Goal: Task Accomplishment & Management: Use online tool/utility

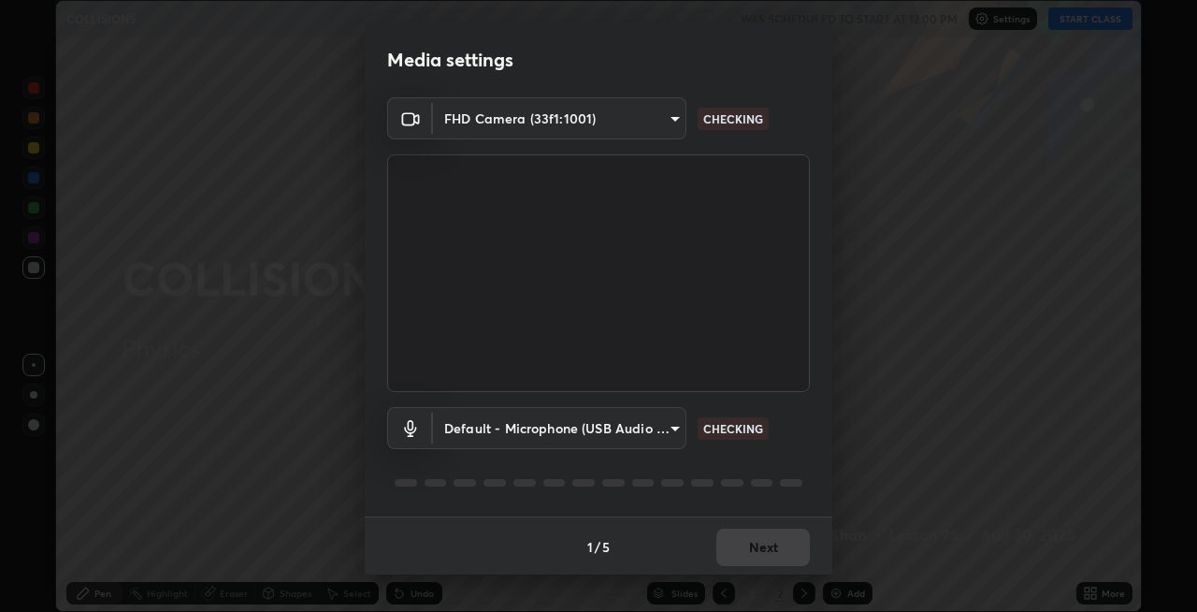
scroll to position [612, 1196]
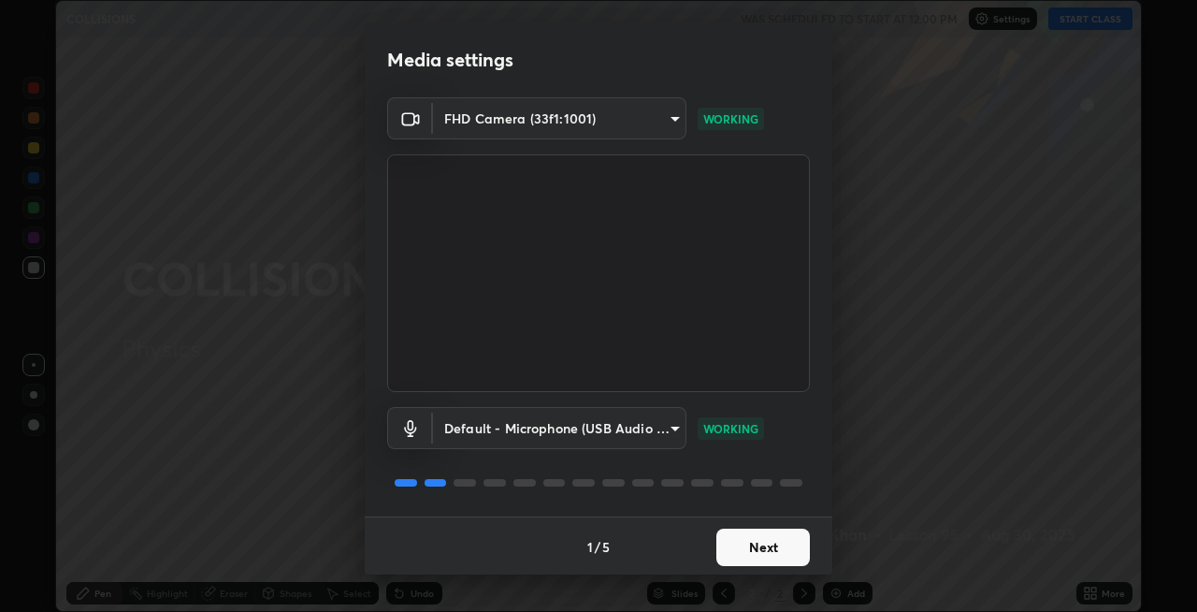
click at [739, 557] on button "Next" at bounding box center [763, 546] width 94 height 37
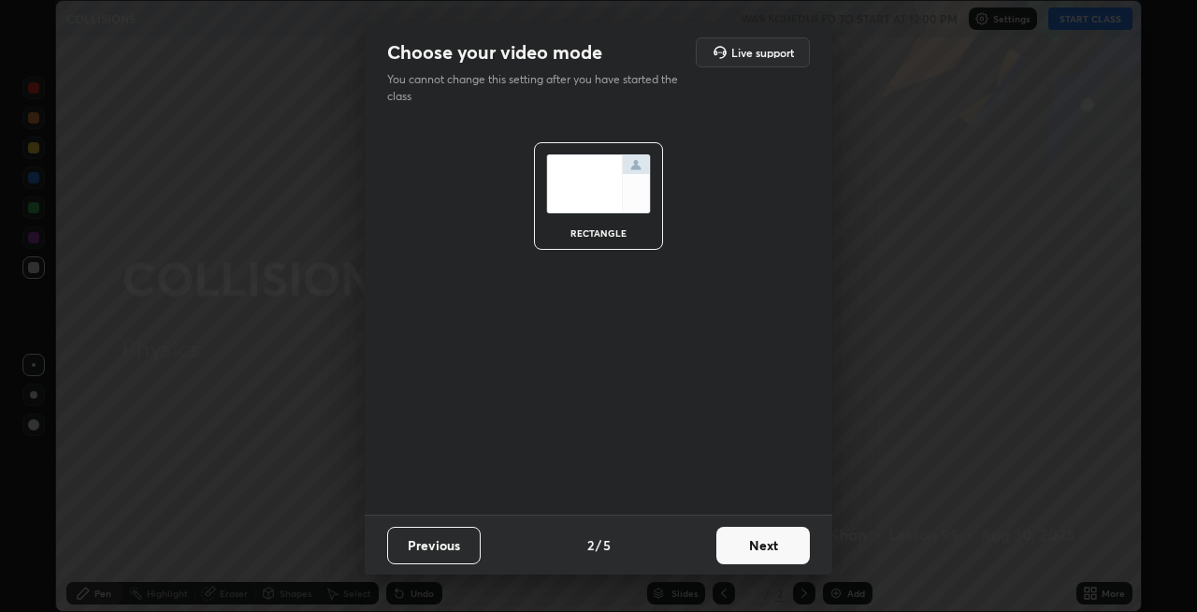
click at [739, 557] on button "Next" at bounding box center [763, 545] width 94 height 37
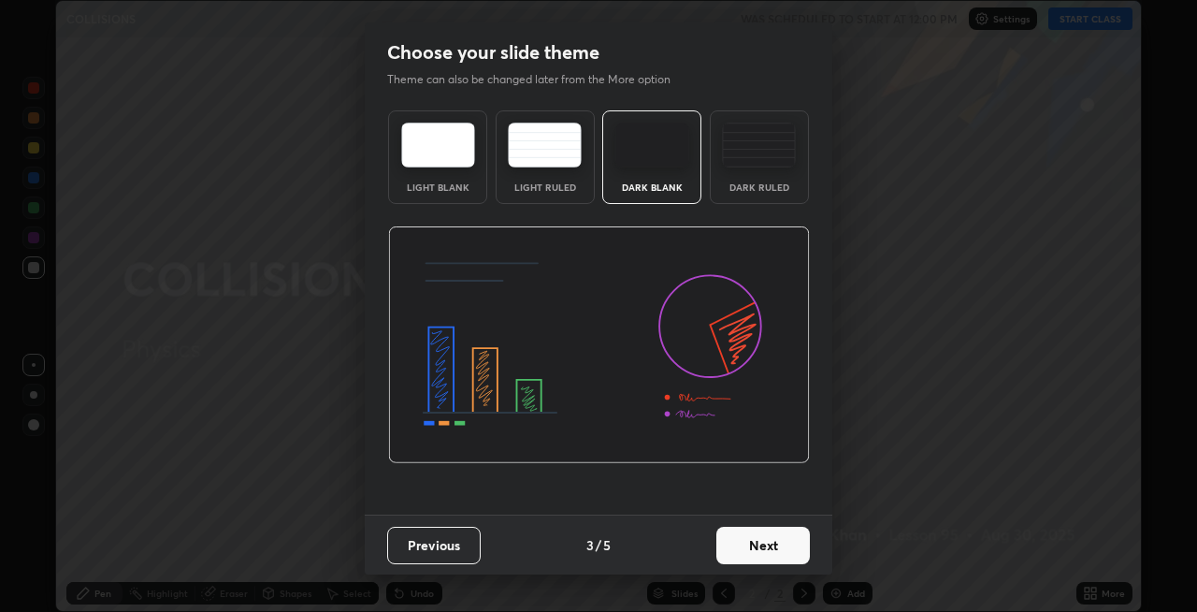
click at [734, 550] on button "Next" at bounding box center [763, 545] width 94 height 37
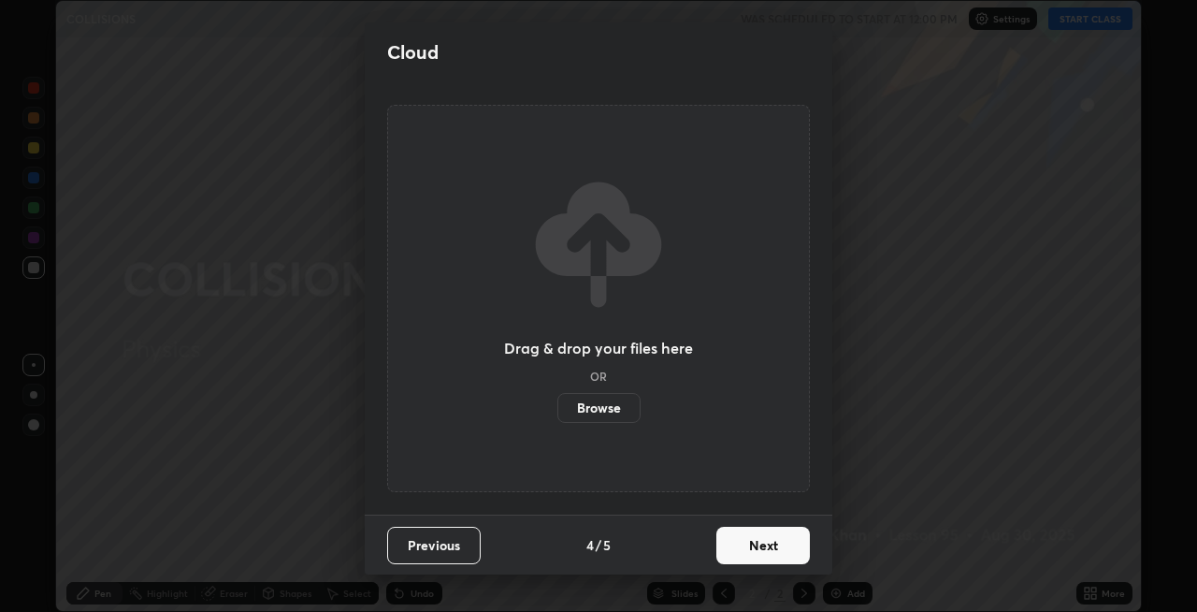
click at [734, 550] on button "Next" at bounding box center [763, 545] width 94 height 37
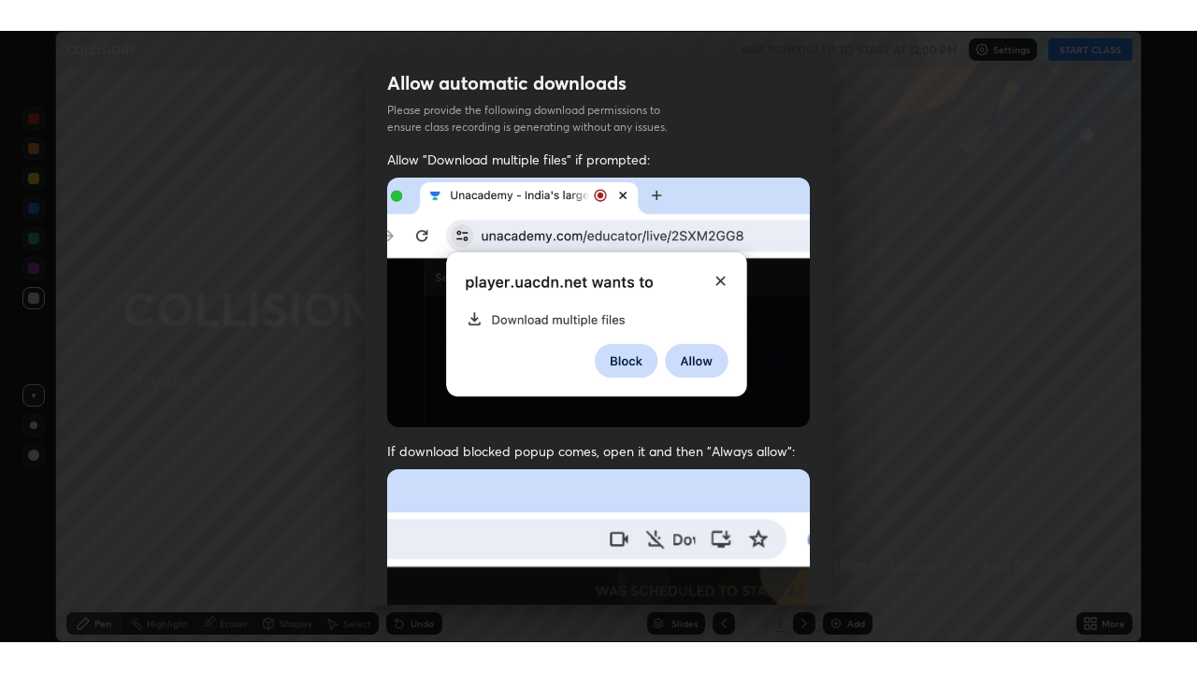
scroll to position [383, 0]
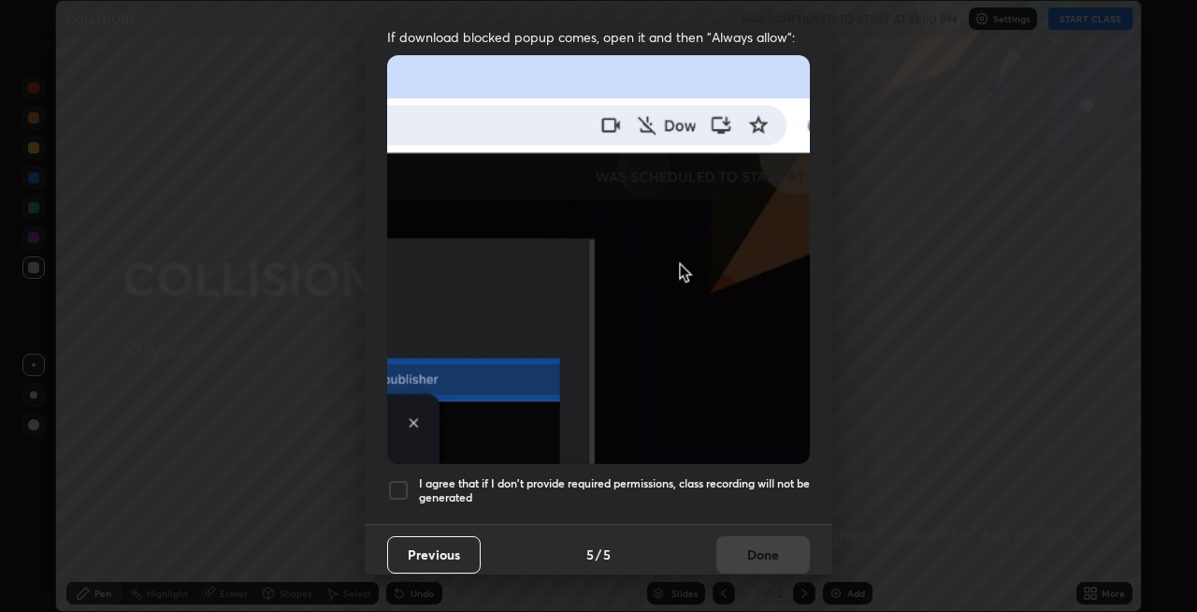
click at [398, 480] on div at bounding box center [398, 490] width 22 height 22
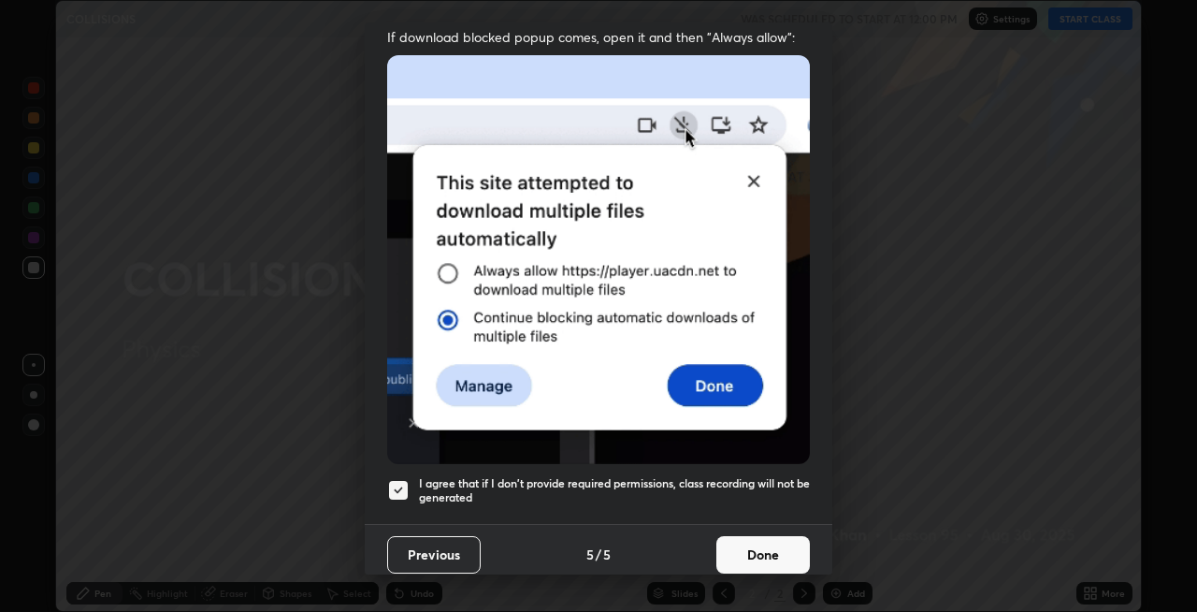
click at [731, 541] on button "Done" at bounding box center [763, 554] width 94 height 37
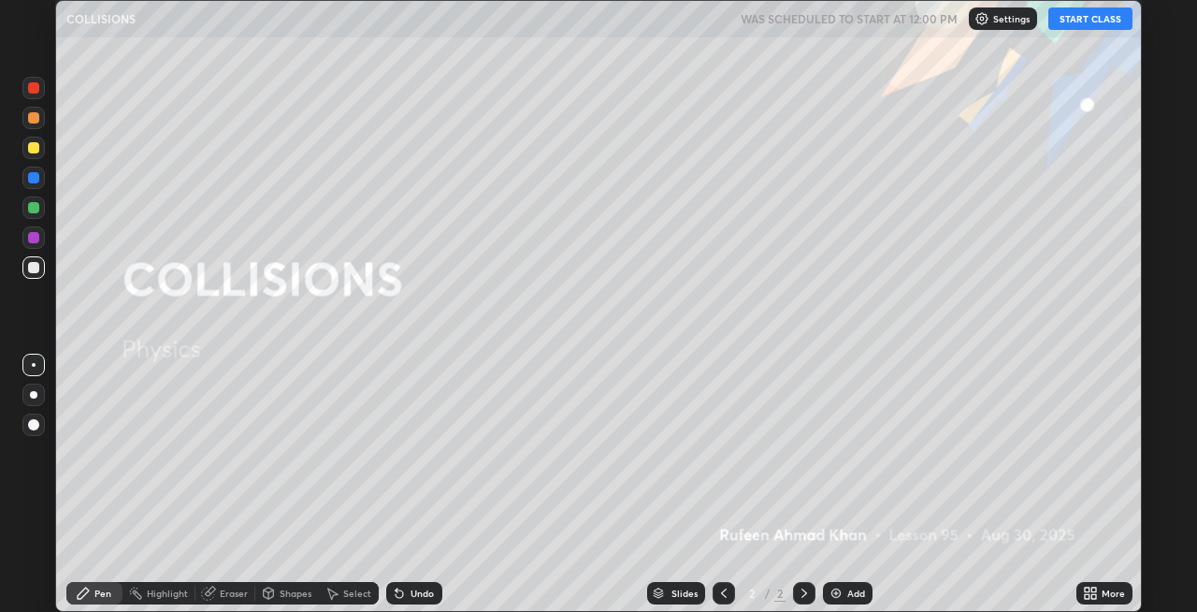
click at [1071, 26] on button "START CLASS" at bounding box center [1091, 18] width 84 height 22
click at [1102, 598] on div "More" at bounding box center [1113, 592] width 23 height 9
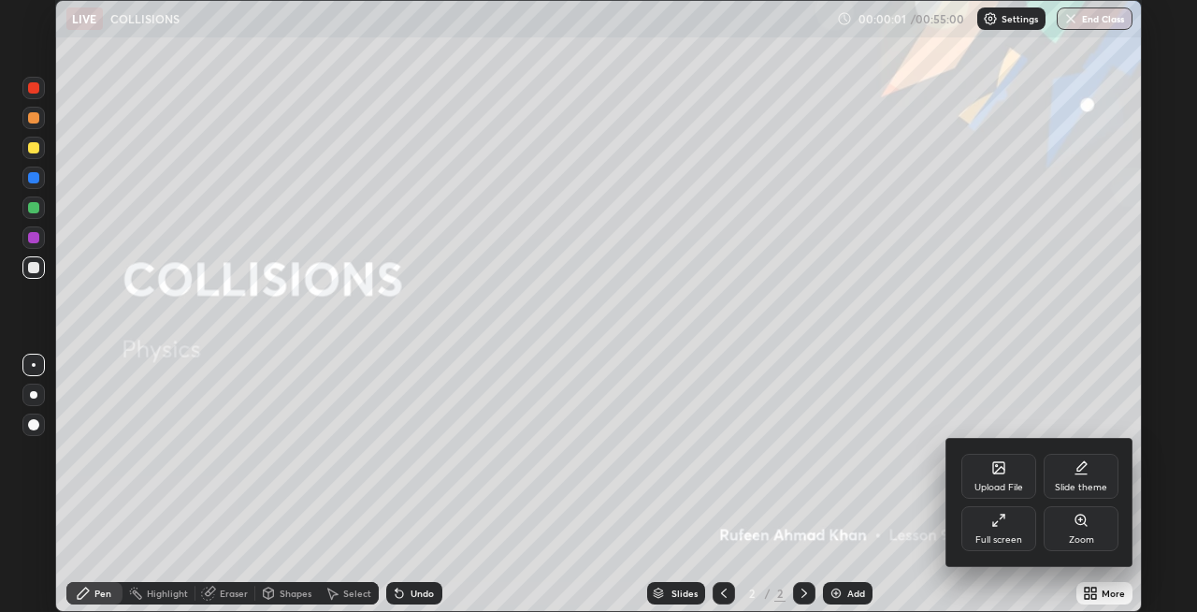
click at [997, 537] on div "Full screen" at bounding box center [999, 539] width 47 height 9
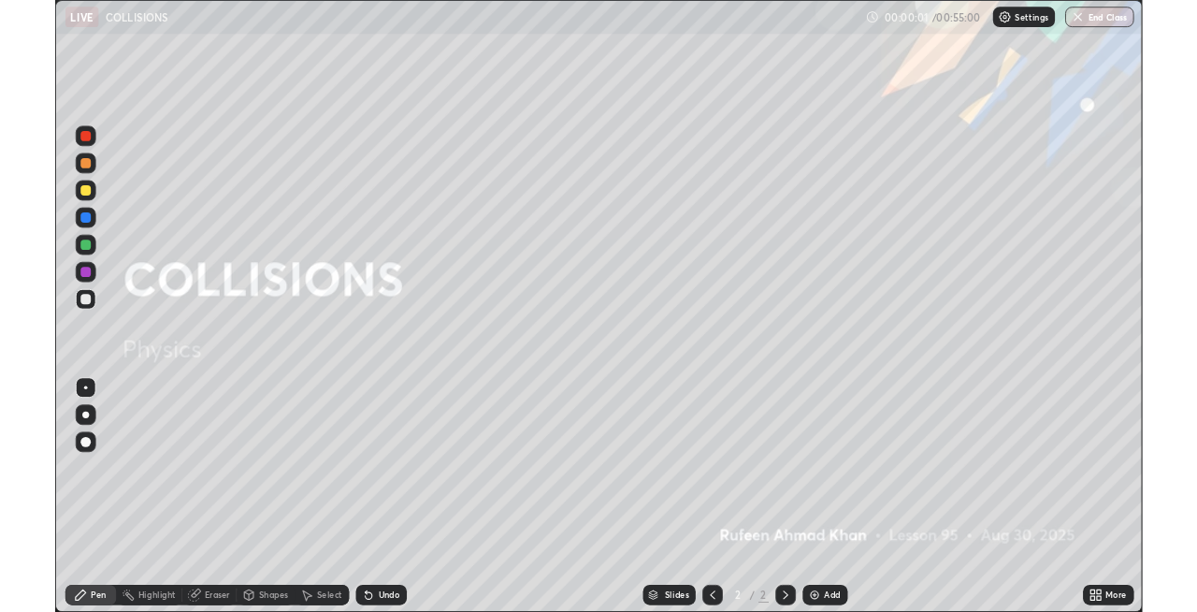
scroll to position [673, 1197]
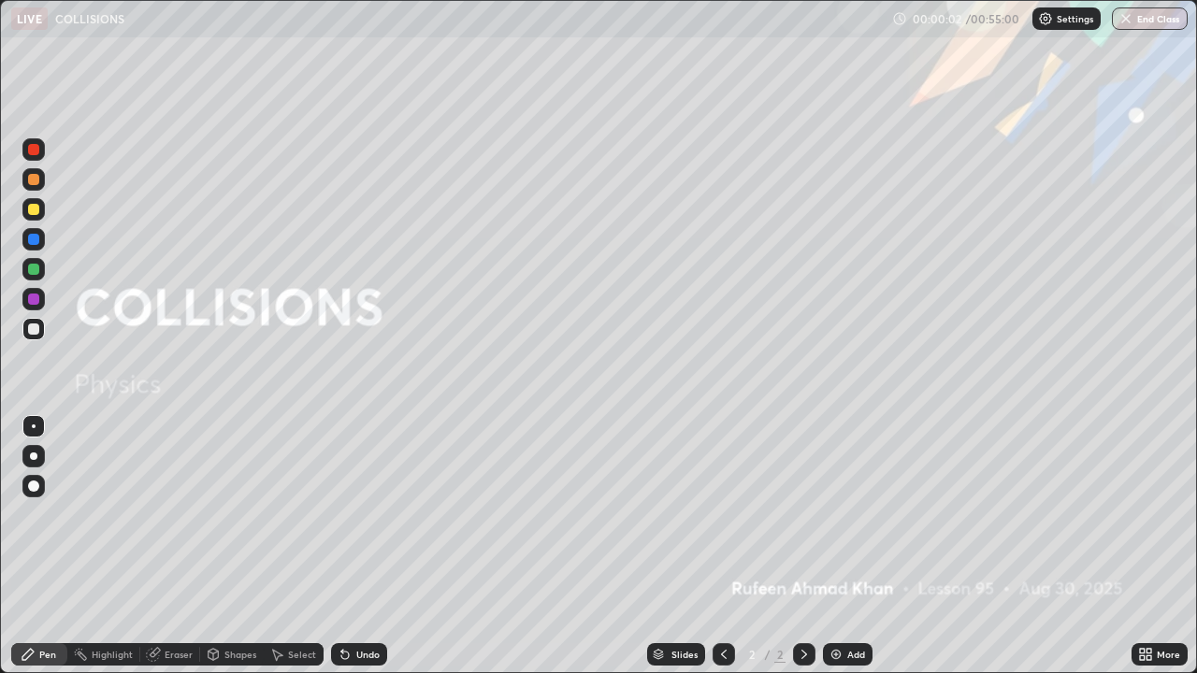
click at [849, 611] on div "Add" at bounding box center [856, 654] width 18 height 9
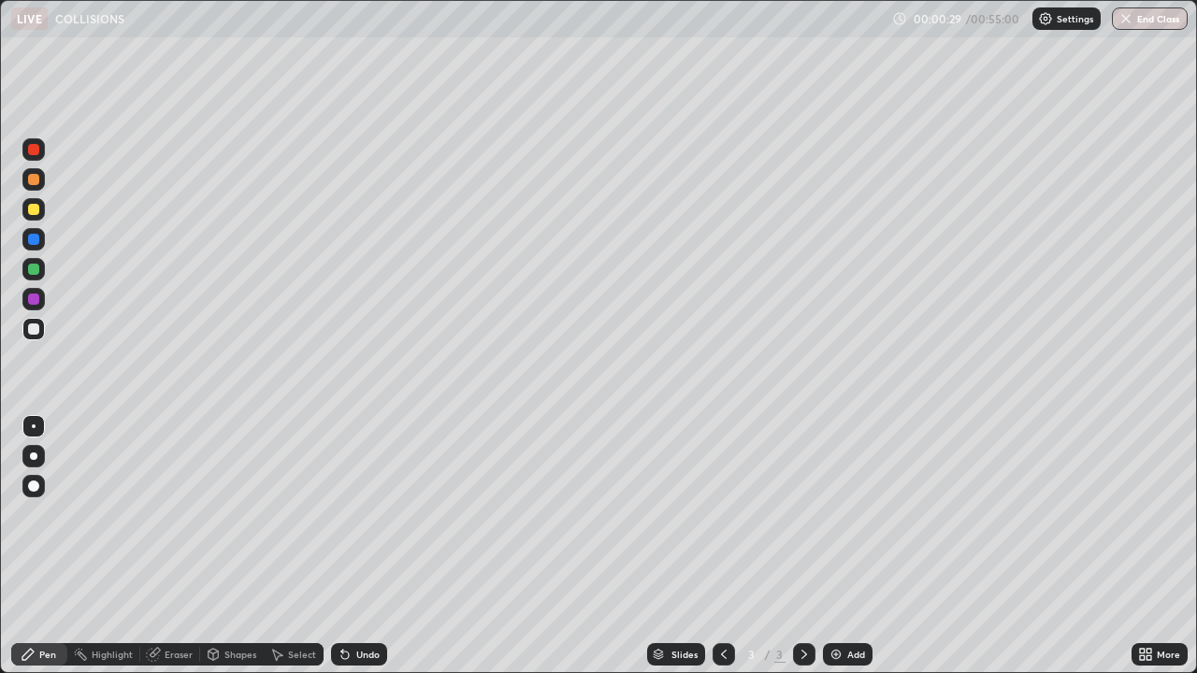
click at [36, 268] on div at bounding box center [33, 269] width 11 height 11
click at [35, 457] on div at bounding box center [33, 456] width 7 height 7
click at [847, 611] on div "Add" at bounding box center [856, 654] width 18 height 9
click at [35, 236] on div at bounding box center [33, 239] width 11 height 11
click at [849, 611] on div "Add" at bounding box center [856, 654] width 18 height 9
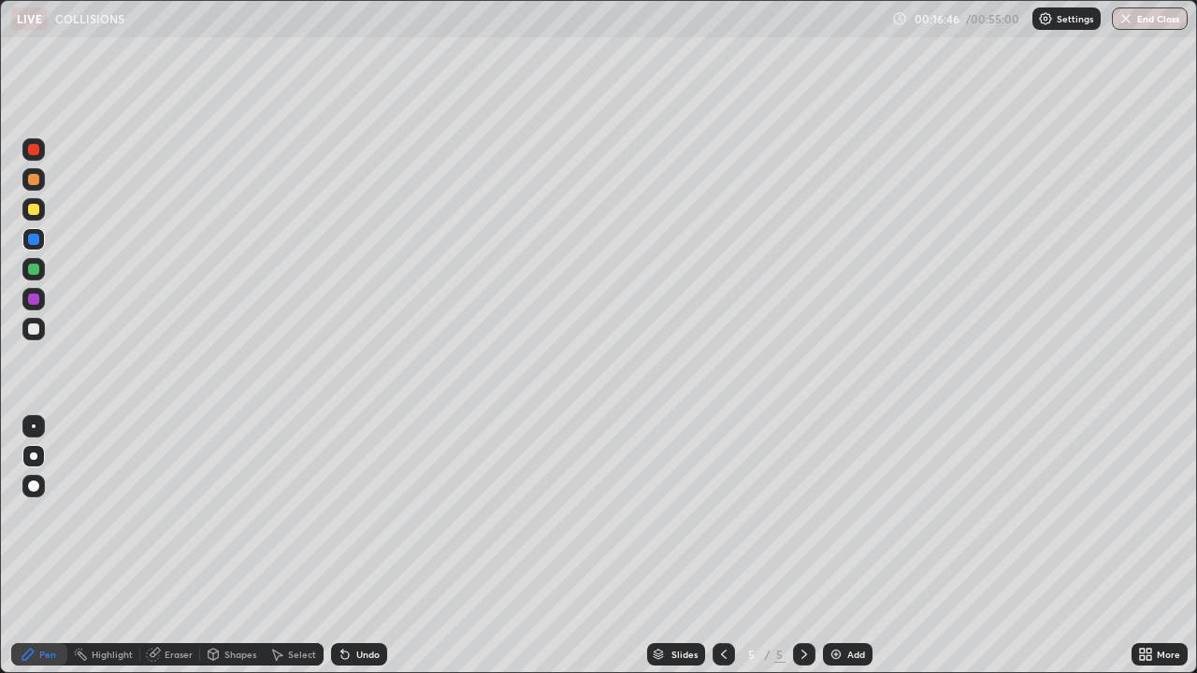
click at [182, 611] on div "Eraser" at bounding box center [179, 654] width 28 height 9
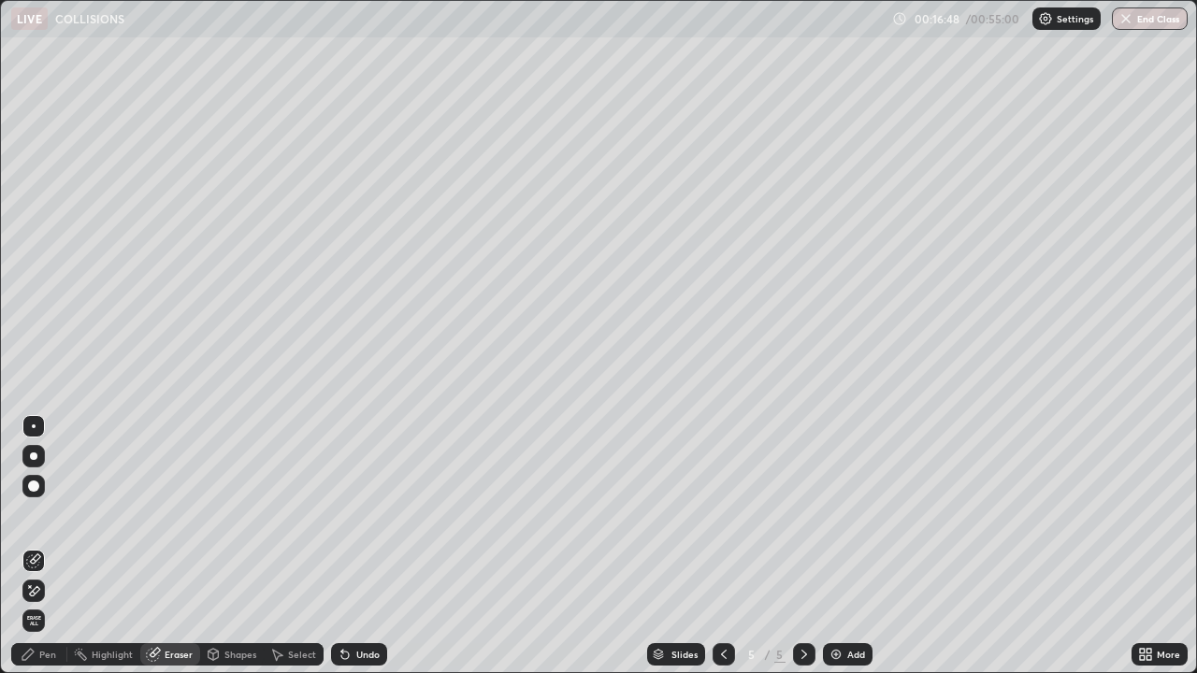
click at [52, 611] on div "Pen" at bounding box center [47, 654] width 17 height 9
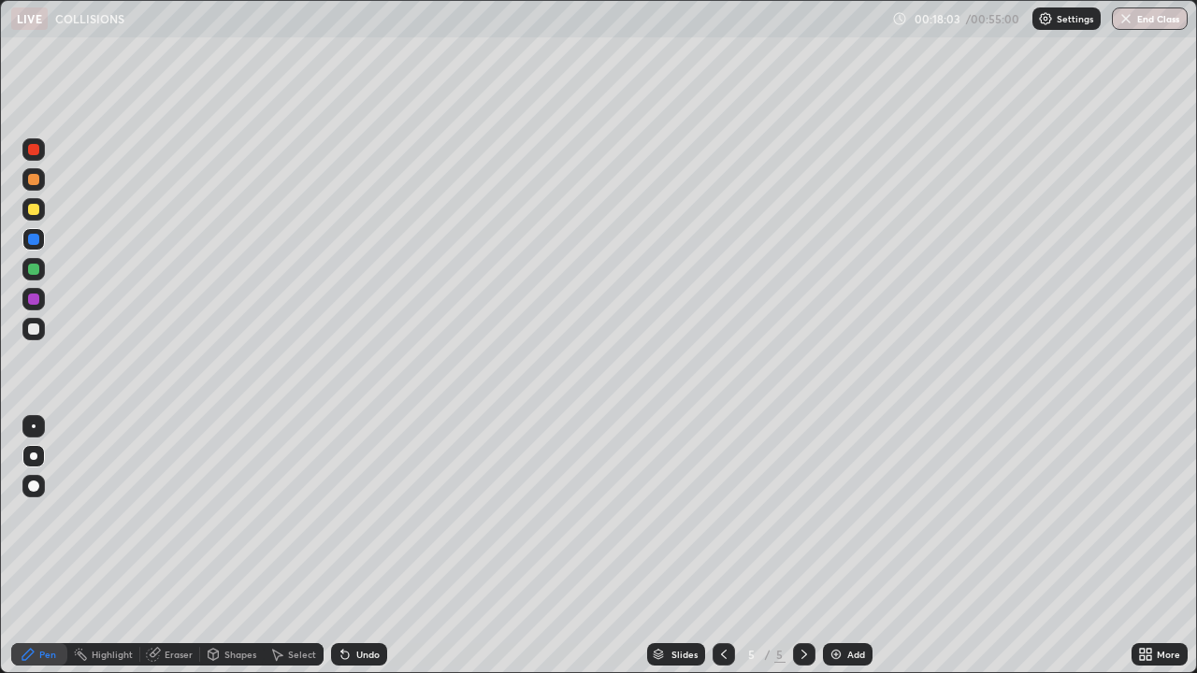
click at [723, 611] on icon at bounding box center [723, 654] width 15 height 15
click at [803, 611] on icon at bounding box center [804, 654] width 15 height 15
click at [851, 611] on div "Add" at bounding box center [856, 654] width 18 height 9
click at [35, 210] on div at bounding box center [33, 209] width 11 height 11
click at [33, 210] on div at bounding box center [33, 209] width 11 height 11
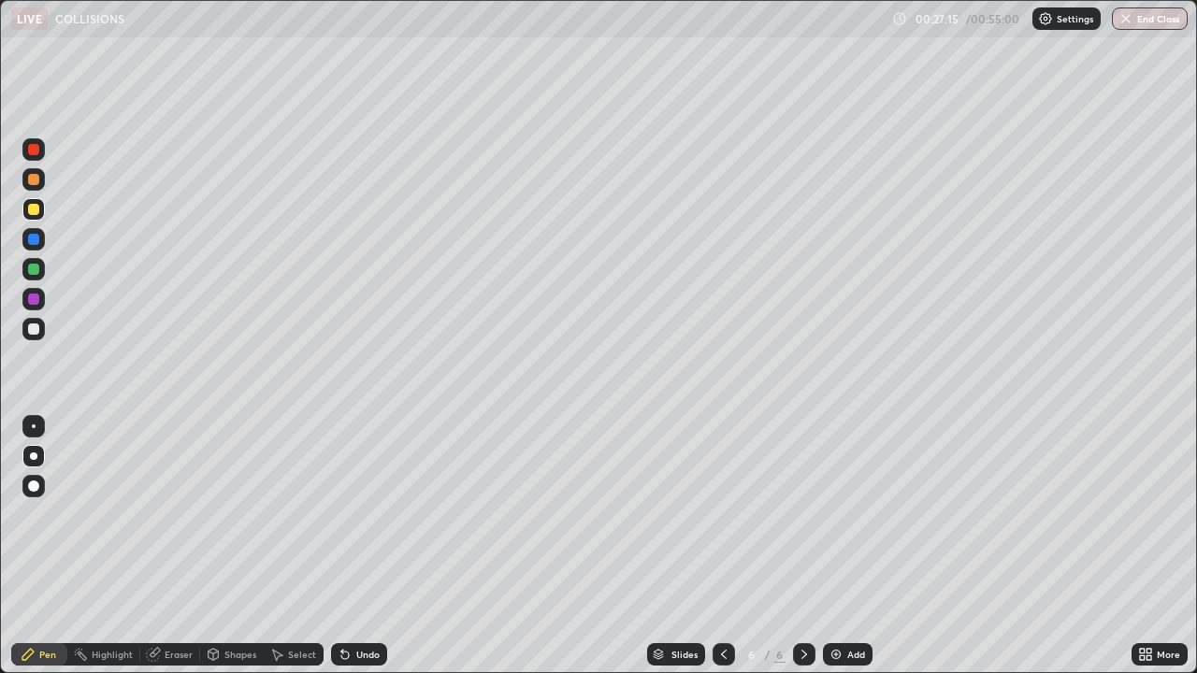
click at [34, 240] on div at bounding box center [33, 239] width 11 height 11
click at [180, 611] on div "Eraser" at bounding box center [179, 654] width 28 height 9
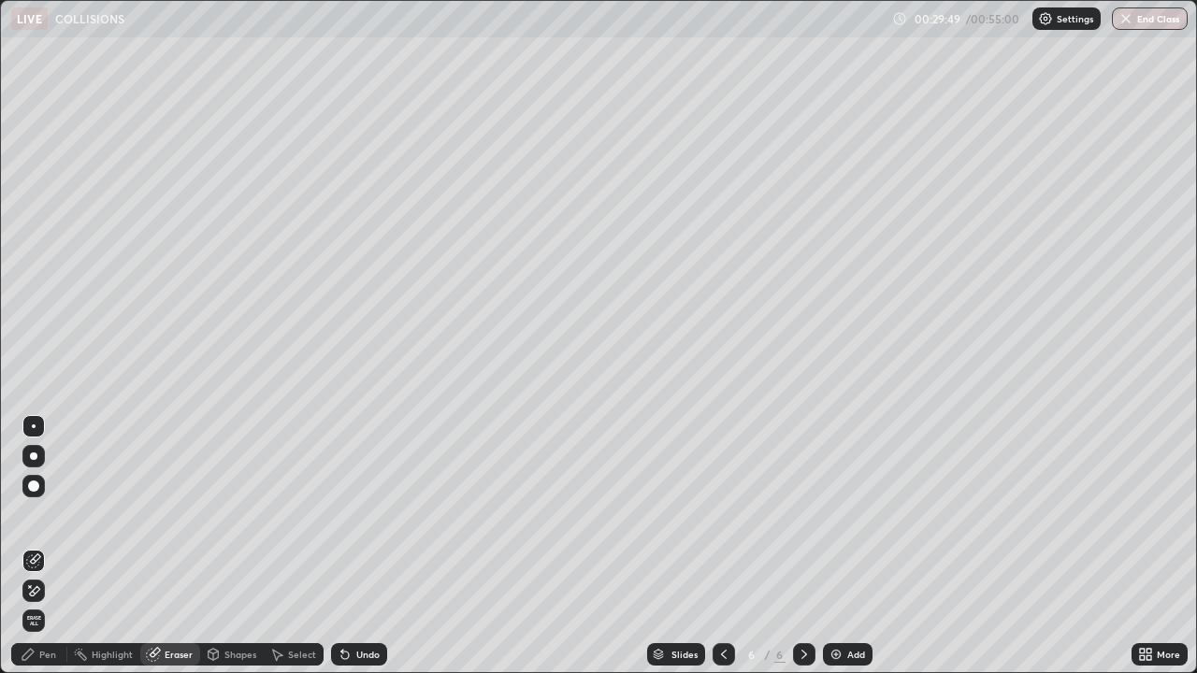
click at [51, 611] on div "Pen" at bounding box center [39, 655] width 56 height 22
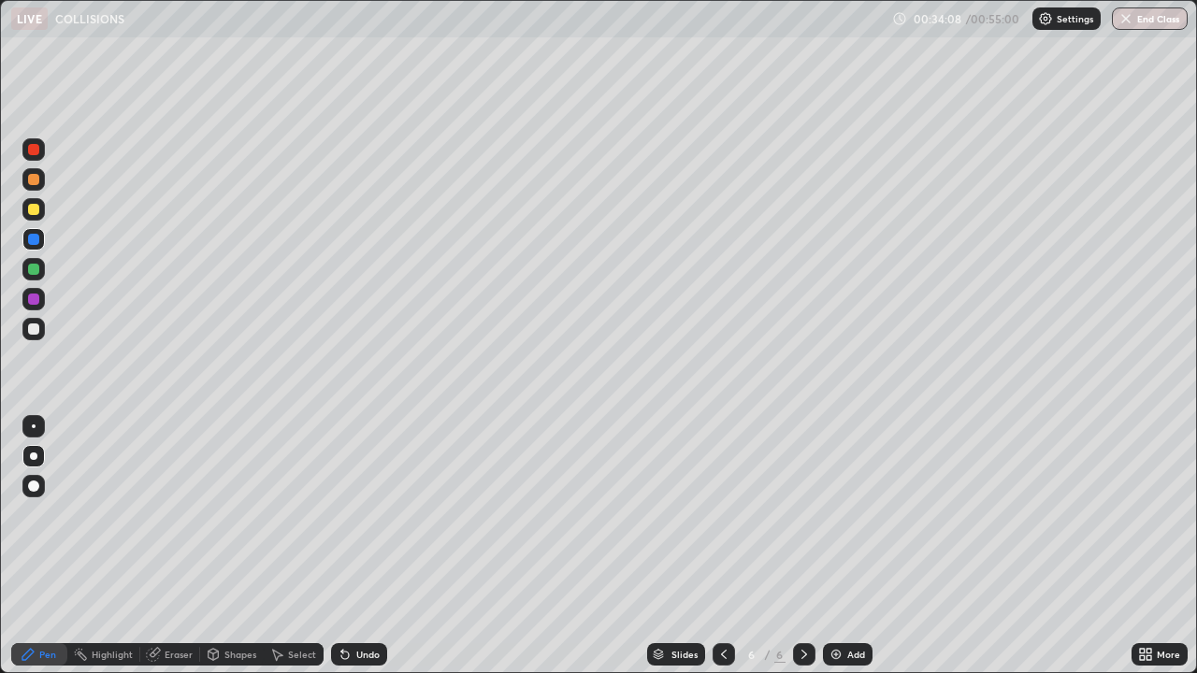
click at [42, 327] on div at bounding box center [33, 329] width 22 height 22
click at [32, 271] on div at bounding box center [33, 269] width 11 height 11
click at [1135, 18] on button "End Class" at bounding box center [1150, 18] width 76 height 22
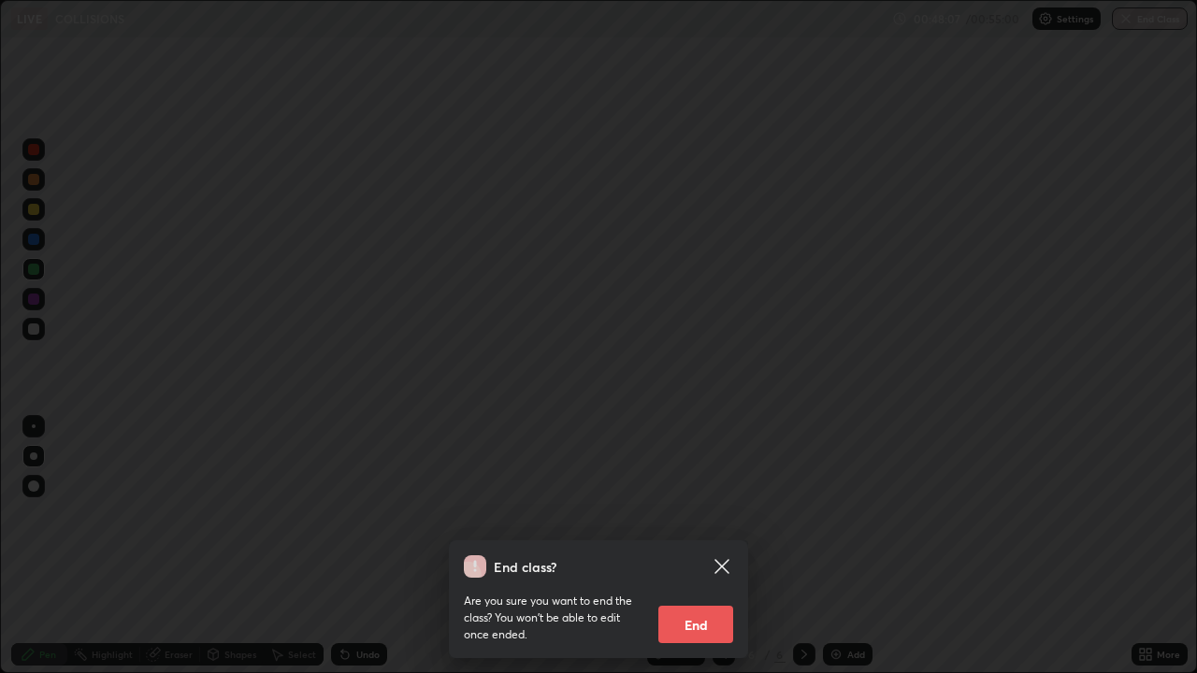
click at [692, 611] on button "End" at bounding box center [695, 624] width 75 height 37
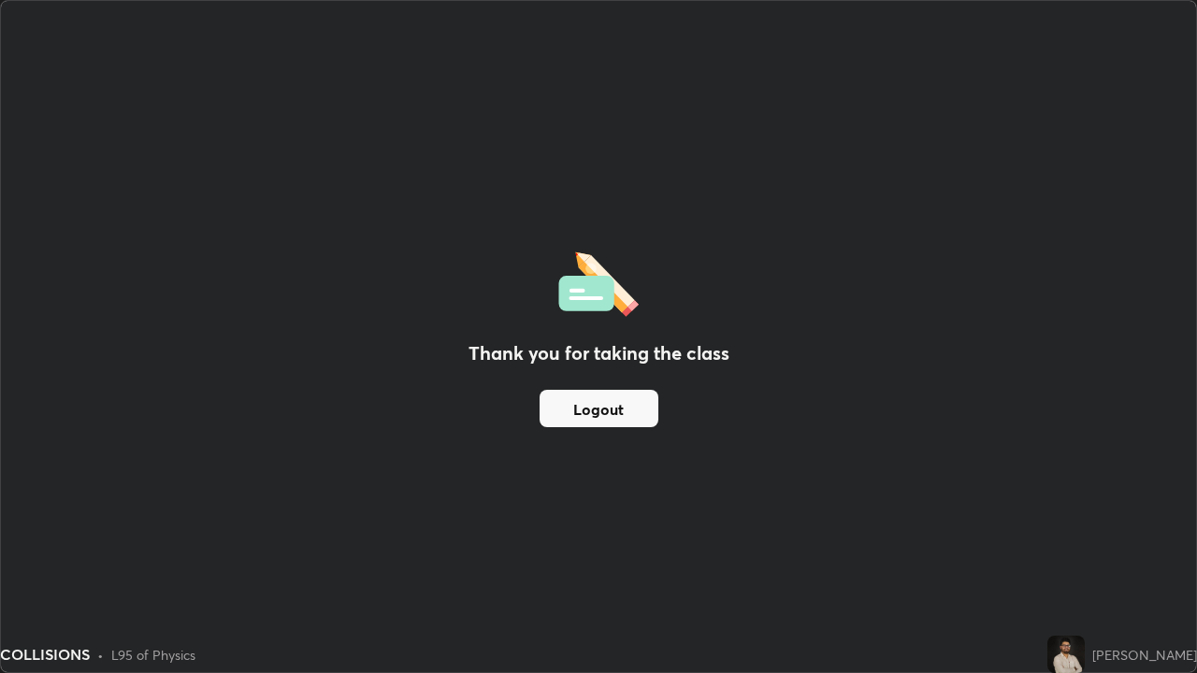
click at [620, 413] on button "Logout" at bounding box center [599, 408] width 119 height 37
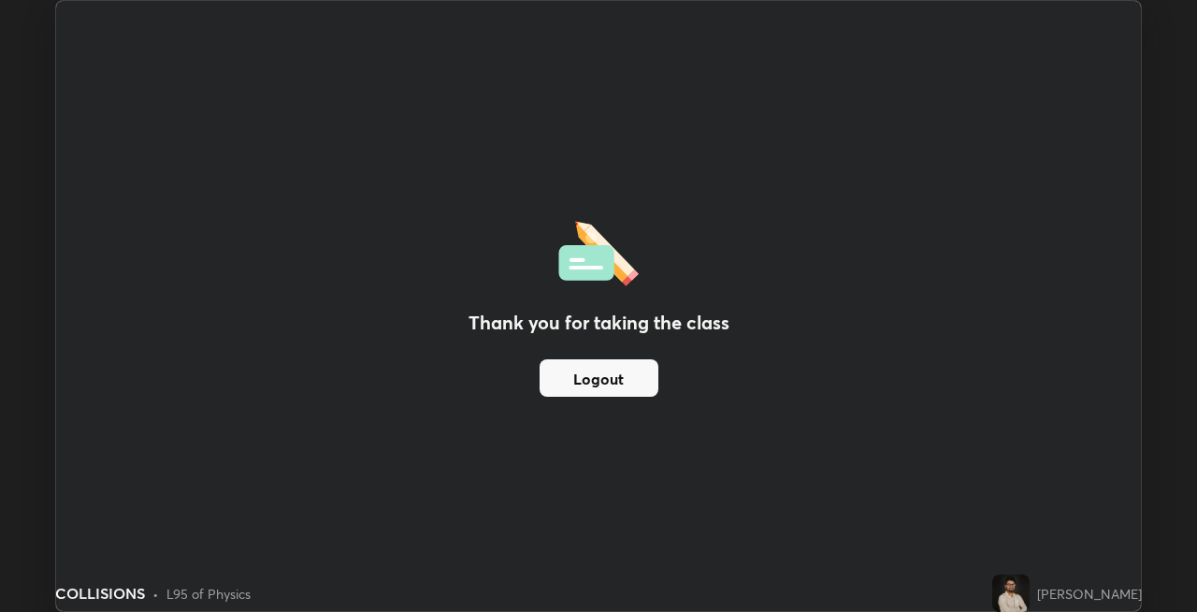
scroll to position [92924, 92339]
click at [602, 371] on button "Logout" at bounding box center [599, 377] width 119 height 37
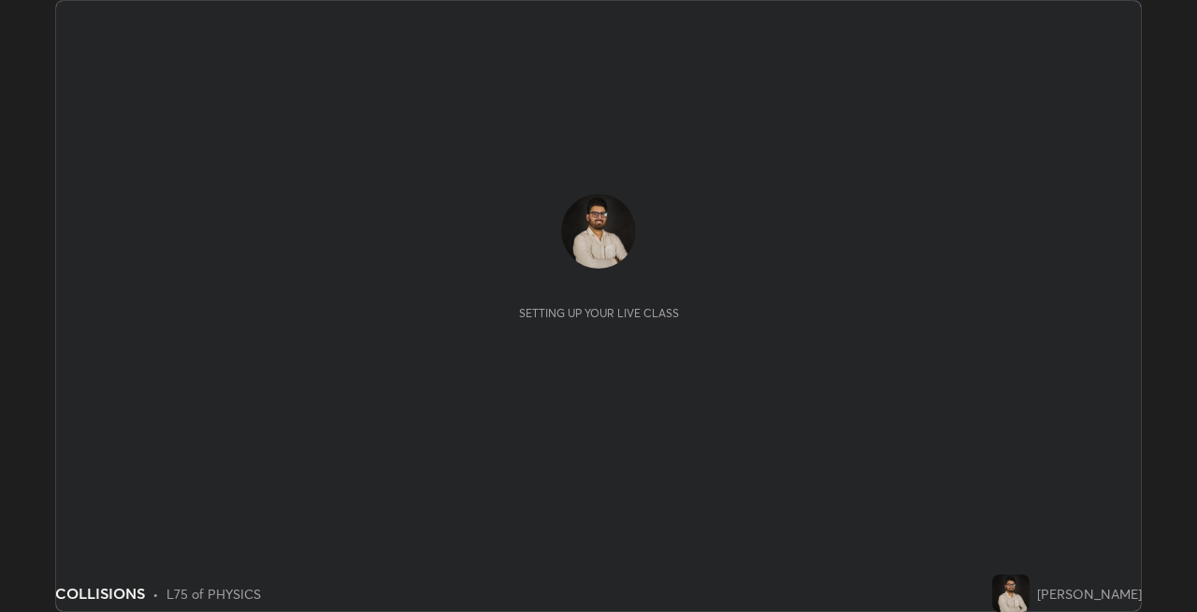
scroll to position [612, 1197]
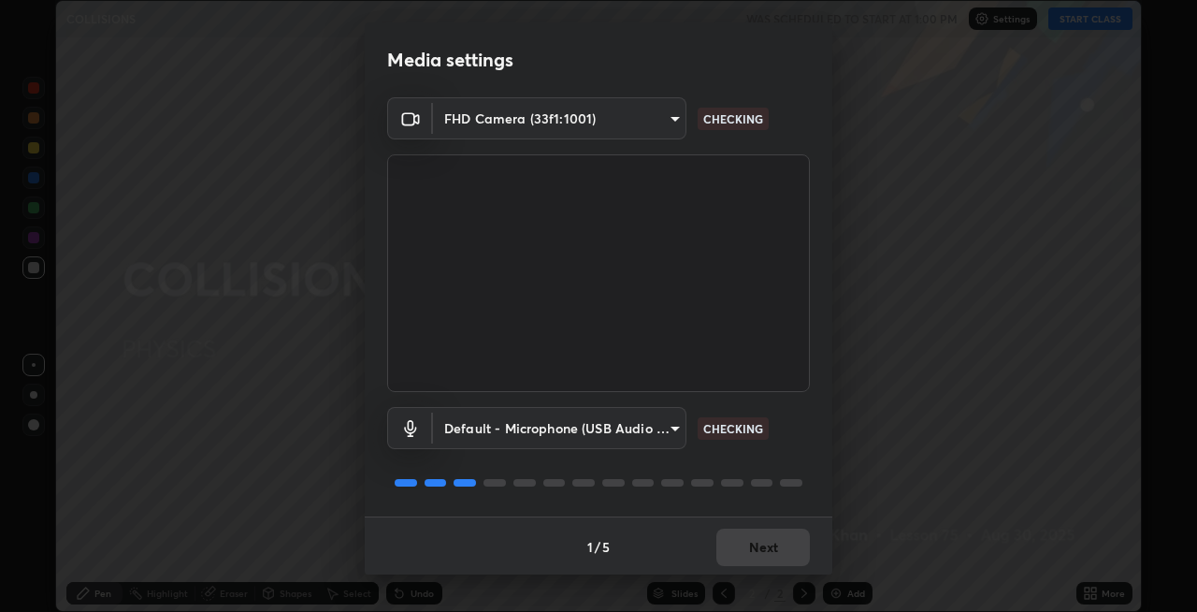
click at [668, 423] on body "Erase all COLLISIONS WAS SCHEDULED TO START AT 1:00 PM Settings START CLASS Set…" at bounding box center [598, 306] width 1197 height 612
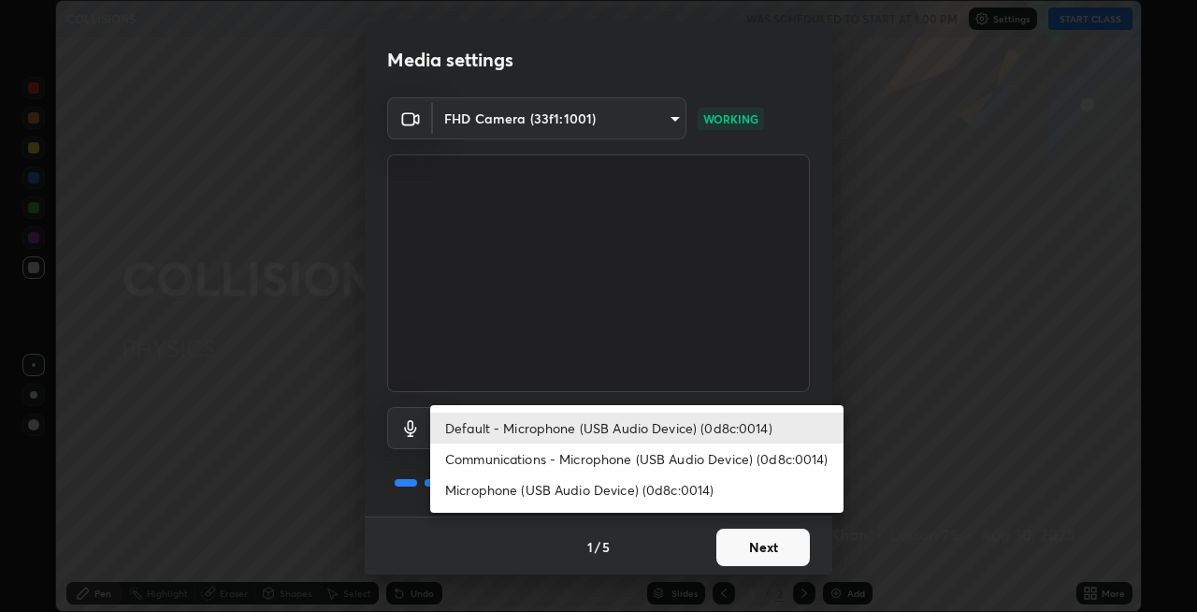
click at [597, 457] on li "Communications - Microphone (USB Audio Device) (0d8c:0014)" at bounding box center [636, 458] width 413 height 31
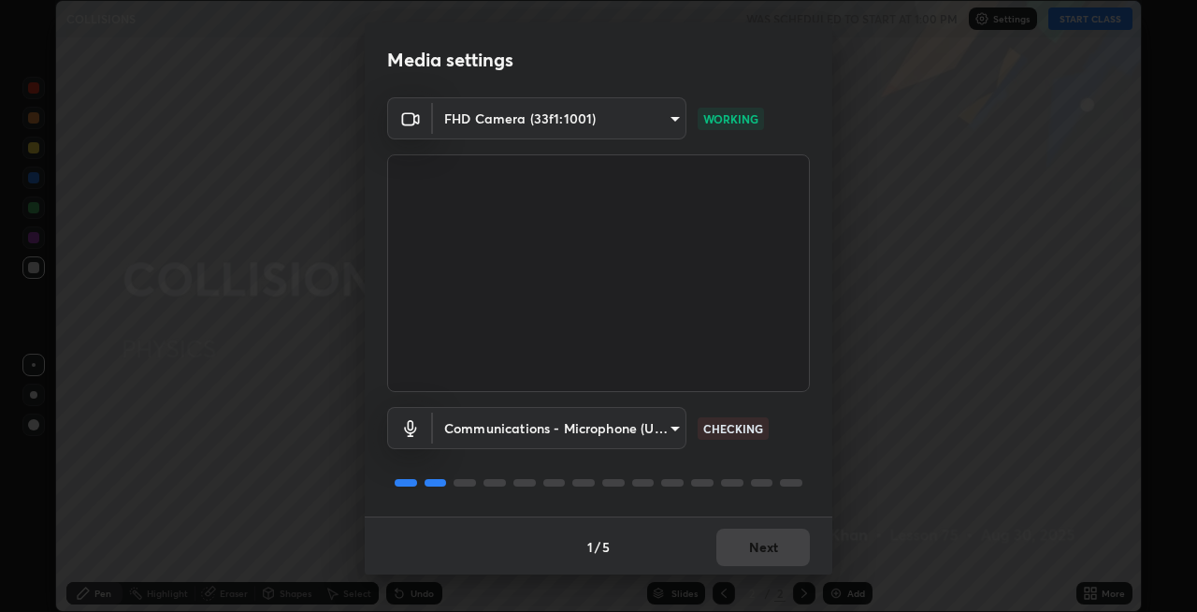
click at [667, 428] on body "Erase all COLLISIONS WAS SCHEDULED TO START AT 1:00 PM Settings START CLASS Set…" at bounding box center [598, 306] width 1197 height 612
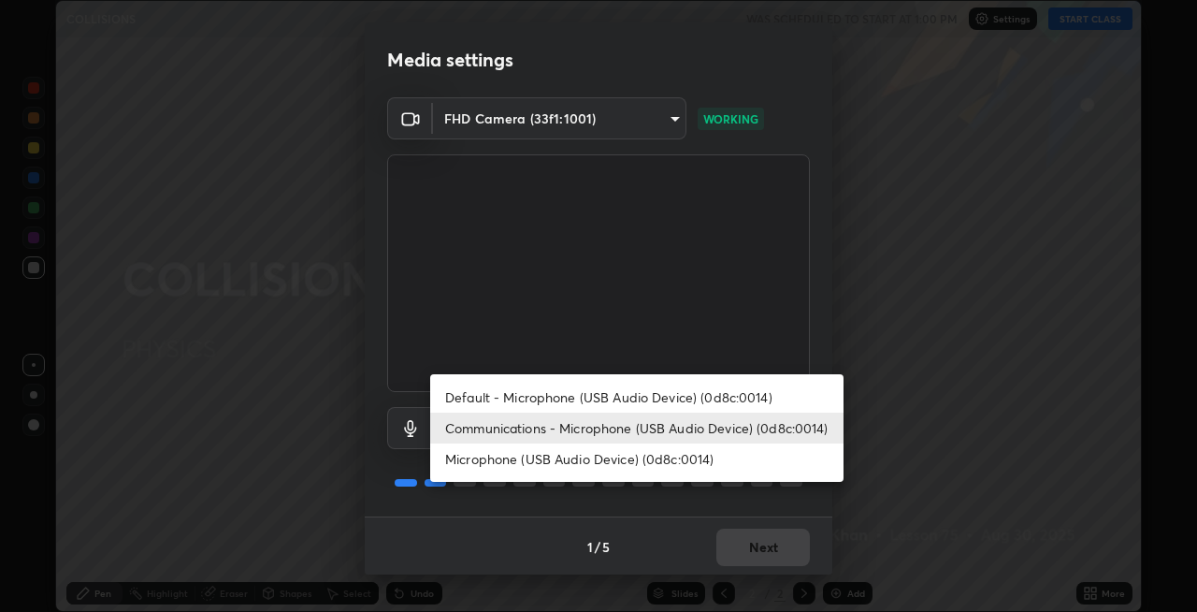
click at [591, 462] on li "Microphone (USB Audio Device) (0d8c:0014)" at bounding box center [636, 458] width 413 height 31
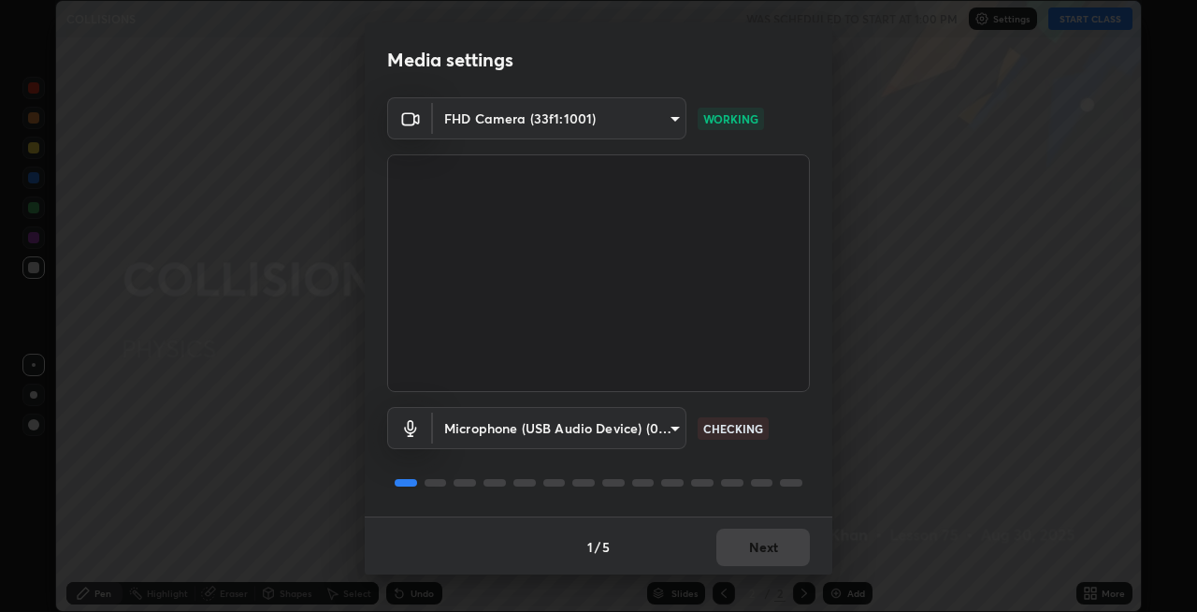
click at [660, 430] on body "Erase all COLLISIONS WAS SCHEDULED TO START AT 1:00 PM Settings START CLASS Set…" at bounding box center [598, 306] width 1197 height 612
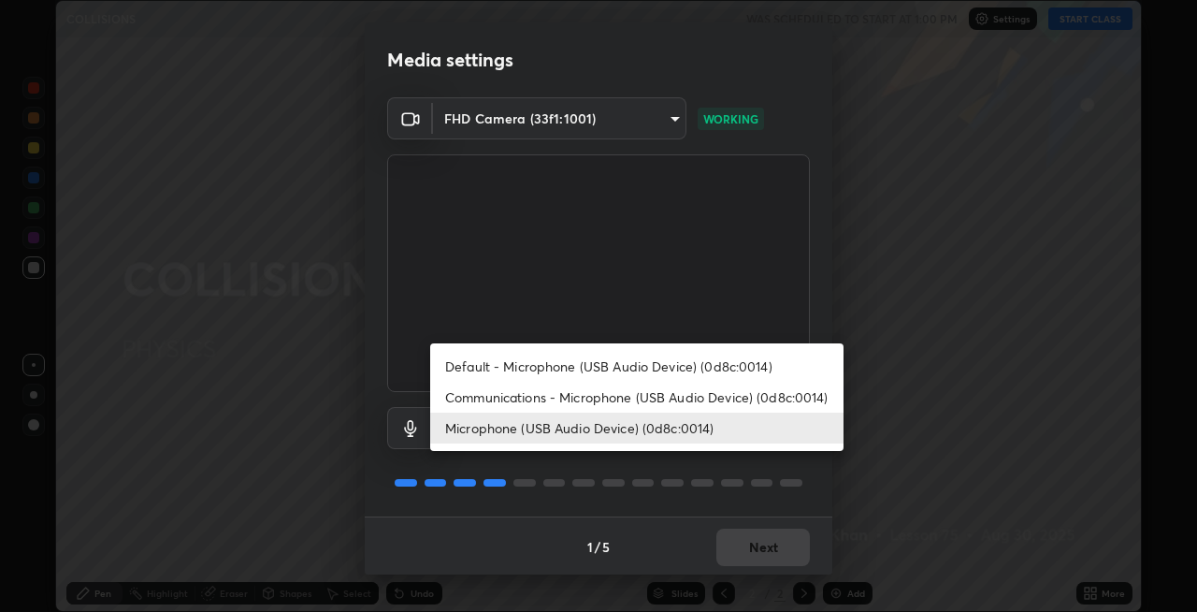
click at [637, 364] on li "Default - Microphone (USB Audio Device) (0d8c:0014)" at bounding box center [636, 366] width 413 height 31
type input "default"
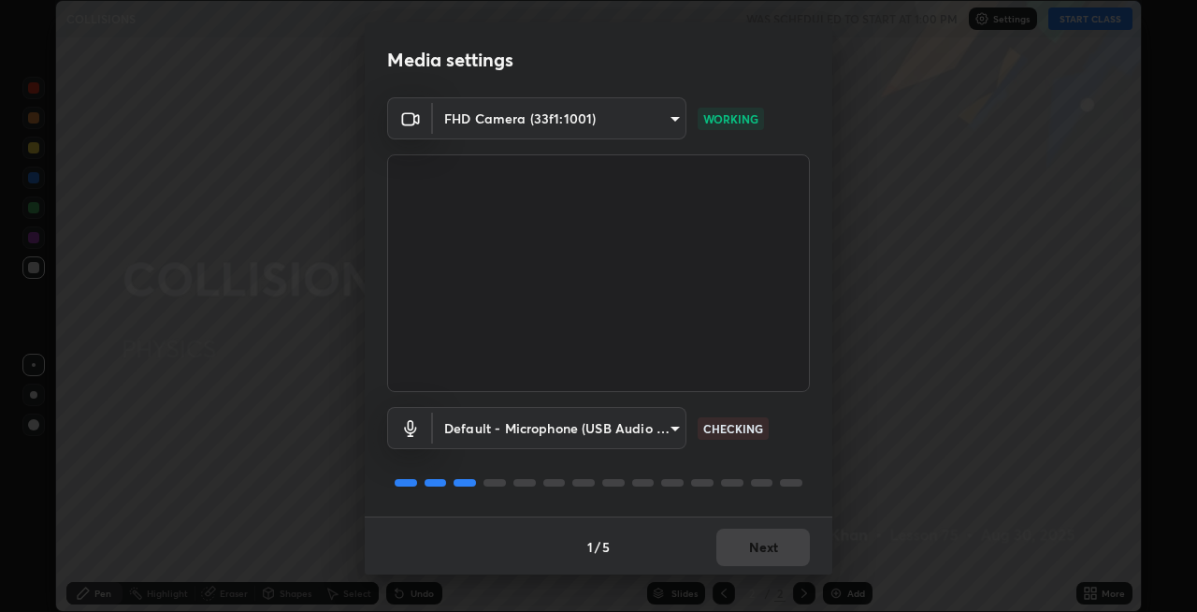
click at [579, 126] on body "Erase all COLLISIONS WAS SCHEDULED TO START AT 1:00 PM Settings START CLASS Set…" at bounding box center [598, 306] width 1197 height 612
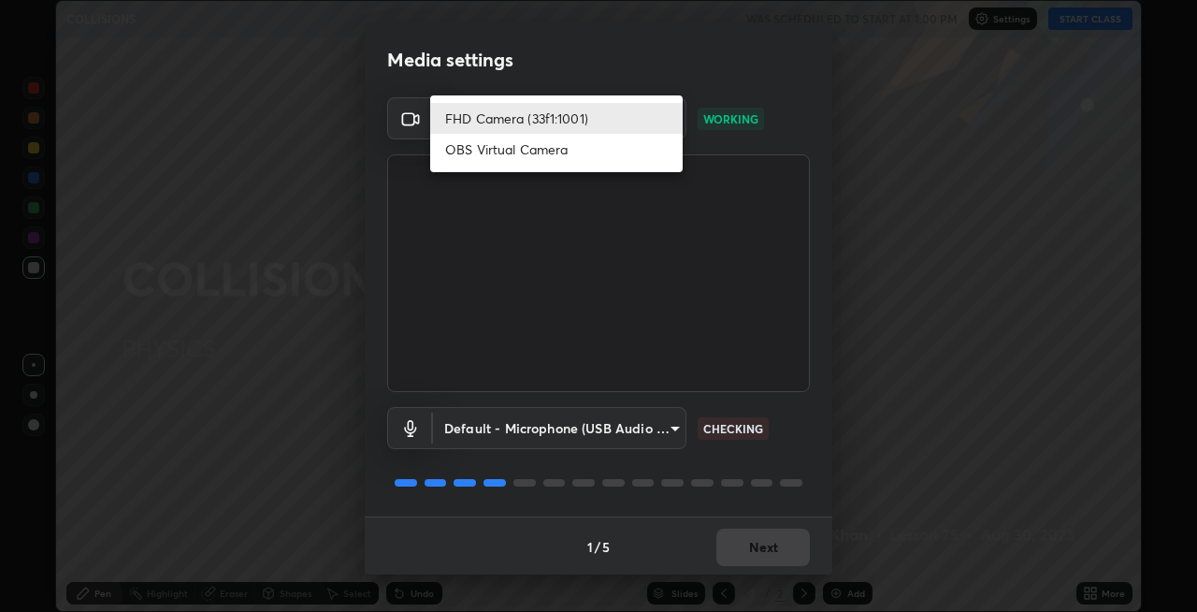
click at [550, 141] on li "OBS Virtual Camera" at bounding box center [556, 149] width 253 height 31
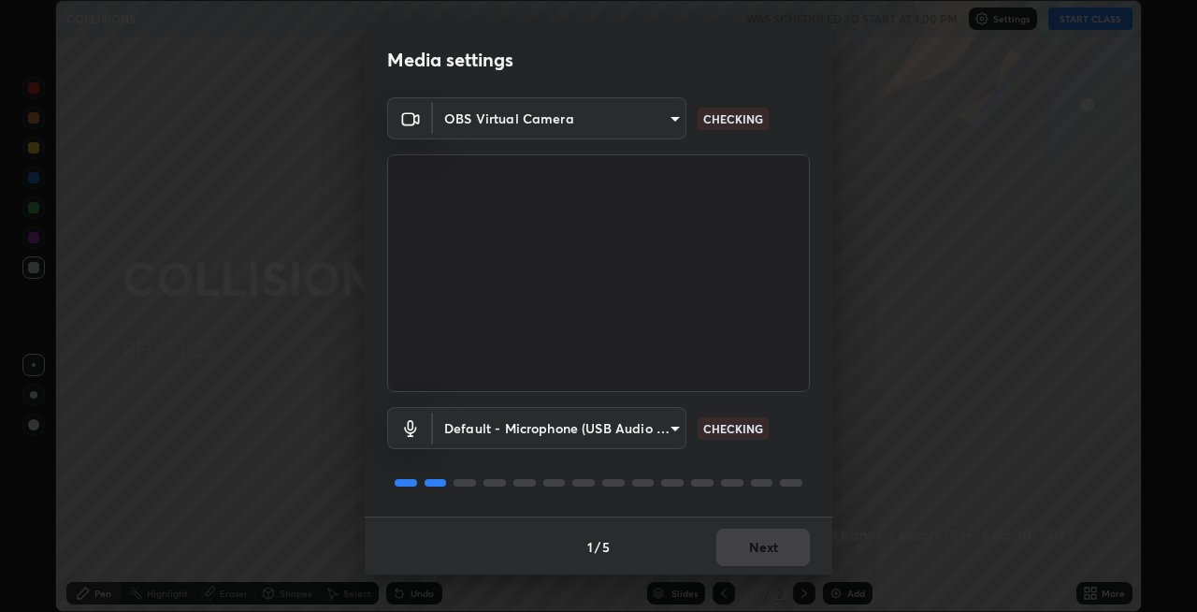
click at [617, 230] on video at bounding box center [598, 273] width 423 height 238
click at [616, 231] on video at bounding box center [598, 273] width 423 height 238
click at [615, 237] on video at bounding box center [598, 273] width 423 height 238
click at [613, 242] on video at bounding box center [598, 273] width 423 height 238
click at [639, 109] on body "Erase all COLLISIONS WAS SCHEDULED TO START AT 1:00 PM Settings START CLASS Set…" at bounding box center [598, 306] width 1197 height 612
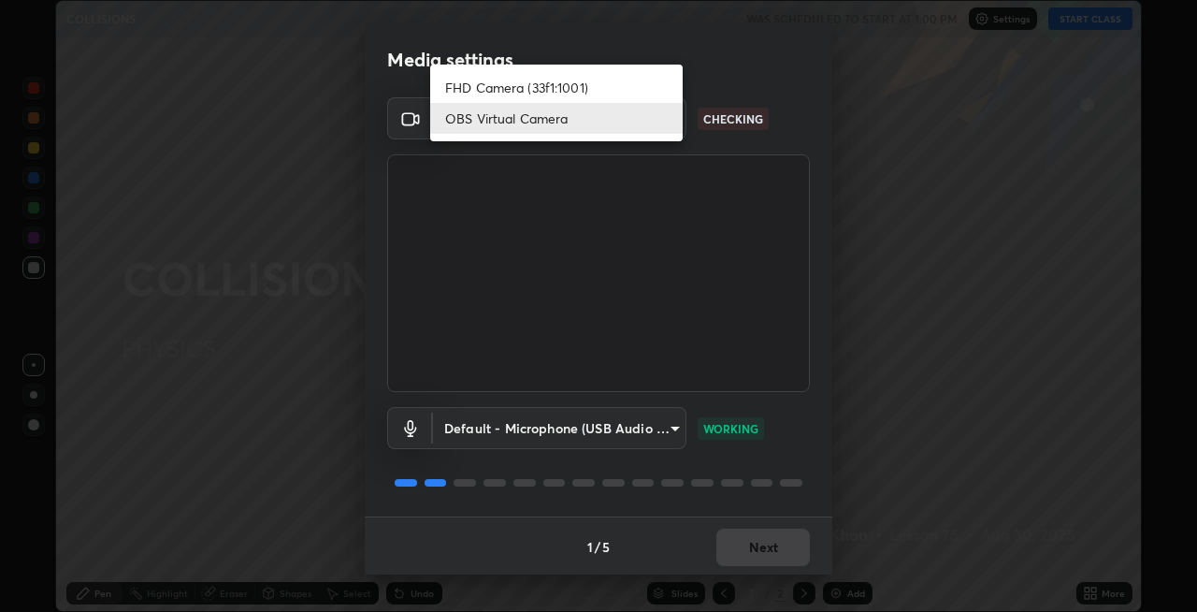
click at [584, 93] on li "FHD Camera (33f1:1001)" at bounding box center [556, 87] width 253 height 31
type input "2fbe4c4c290dd1f6f4e8a8de475ddc8f7eab239cd14bab49a5a7d70065c5b7c5"
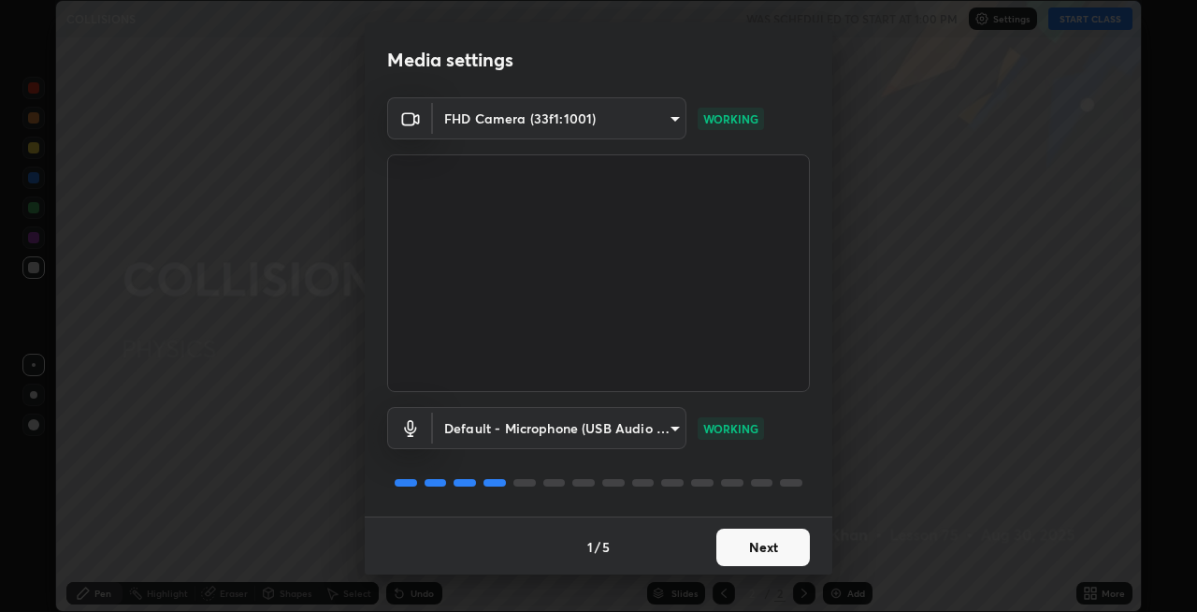
click at [760, 532] on button "Next" at bounding box center [763, 546] width 94 height 37
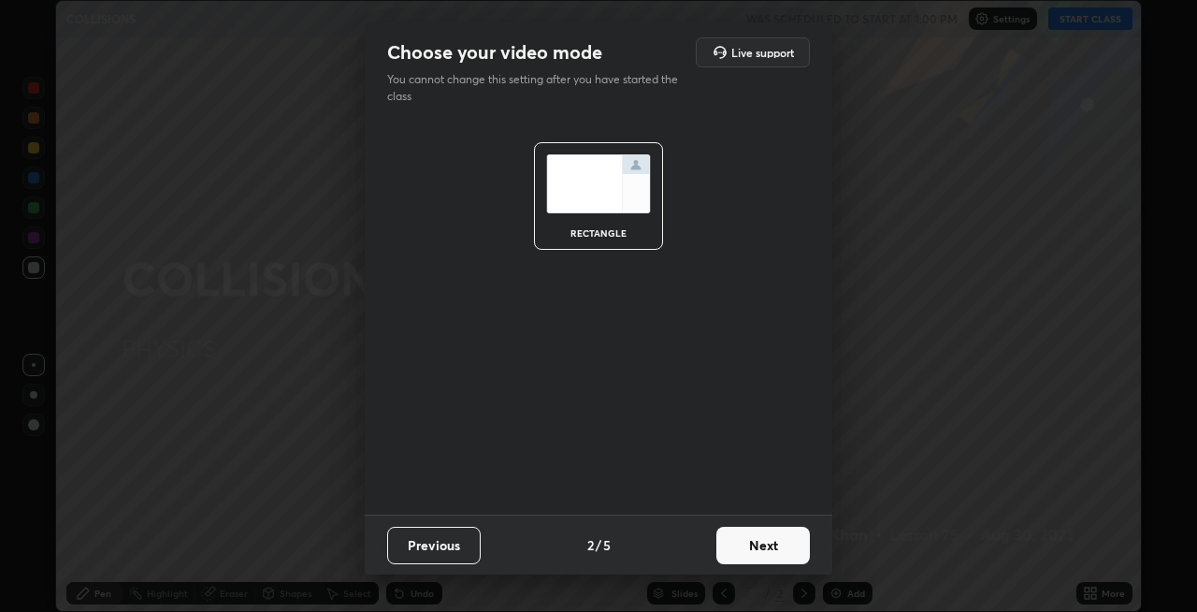
click at [750, 547] on button "Next" at bounding box center [763, 545] width 94 height 37
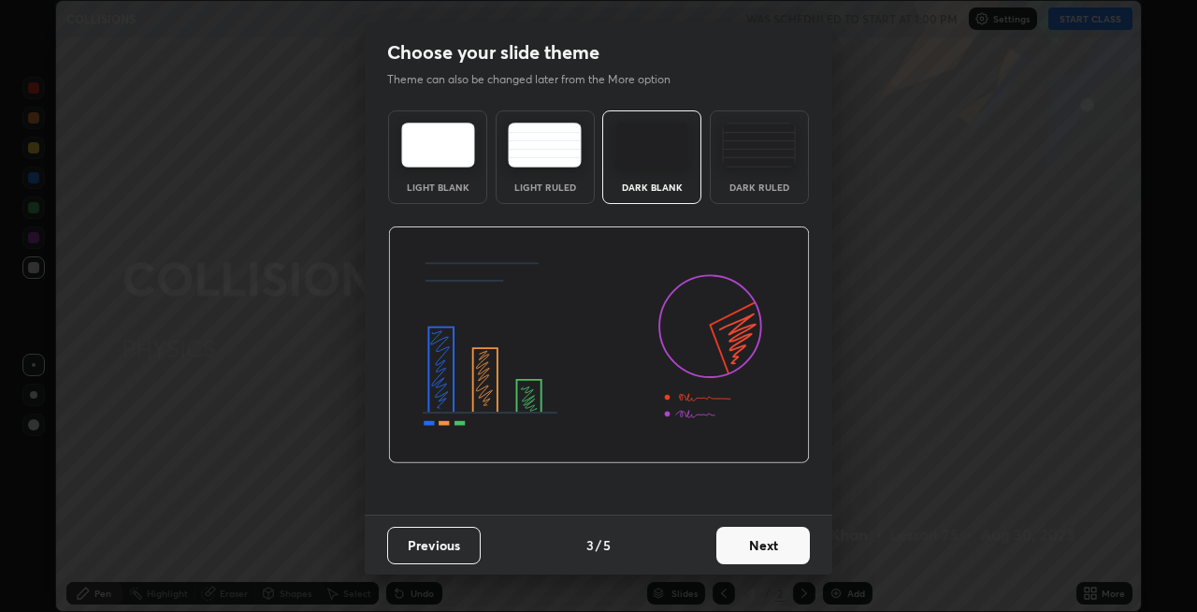
click at [750, 547] on button "Next" at bounding box center [763, 545] width 94 height 37
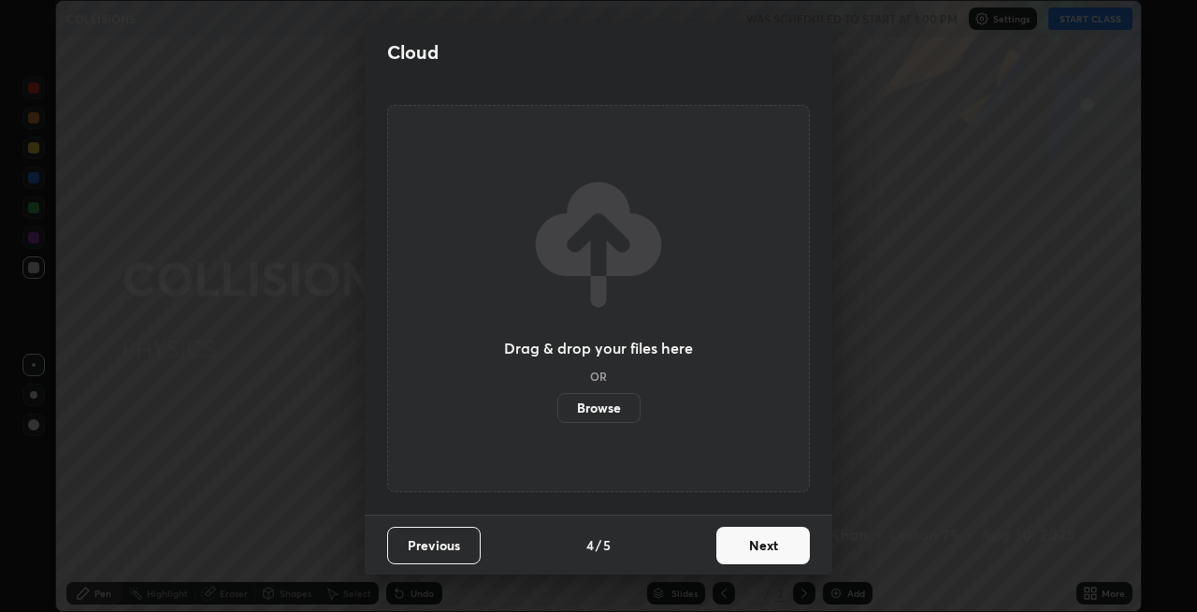
click at [734, 551] on button "Next" at bounding box center [763, 545] width 94 height 37
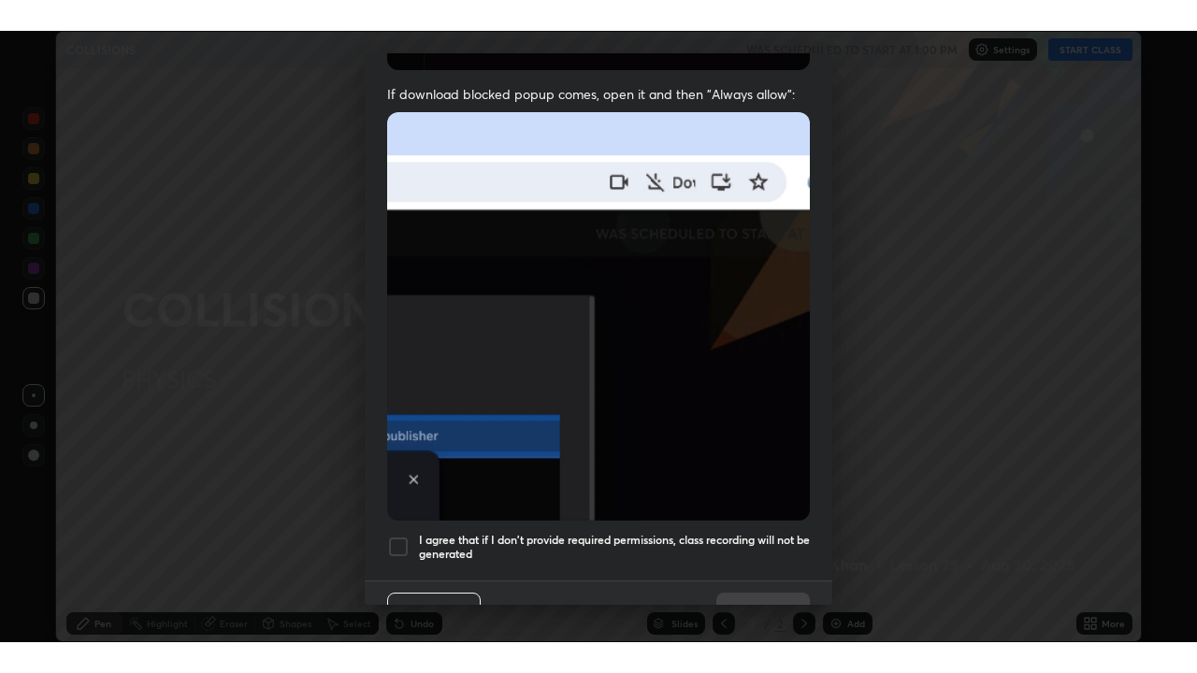
scroll to position [383, 0]
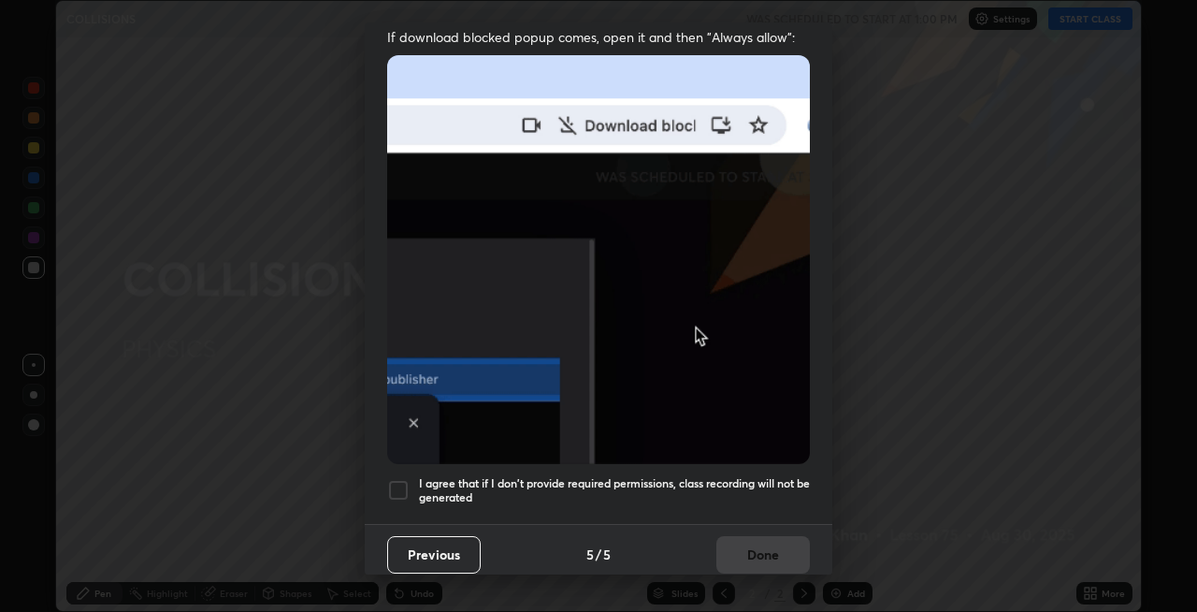
click at [396, 479] on div at bounding box center [398, 490] width 22 height 22
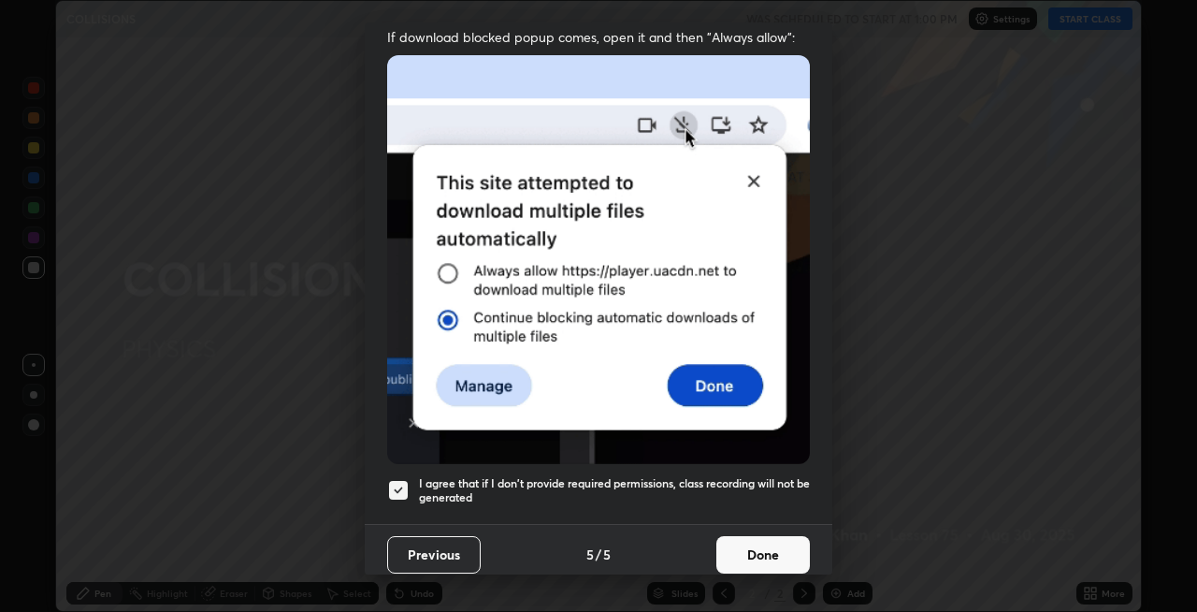
click at [742, 549] on button "Done" at bounding box center [763, 554] width 94 height 37
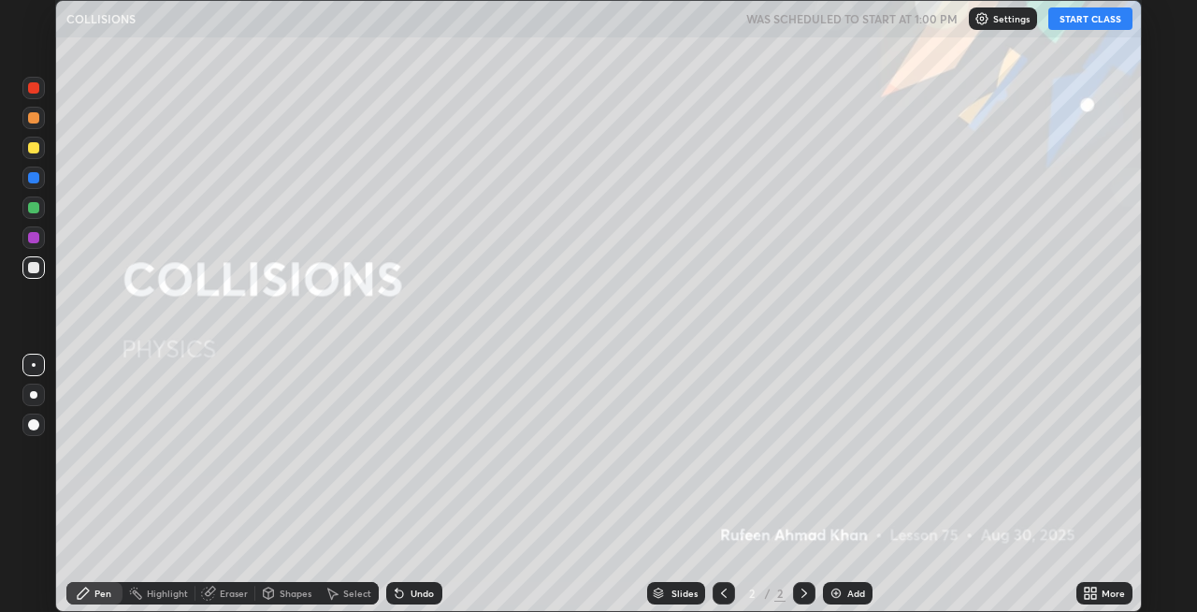
click at [1083, 20] on button "START CLASS" at bounding box center [1091, 18] width 84 height 22
click at [1104, 593] on div "More" at bounding box center [1113, 592] width 23 height 9
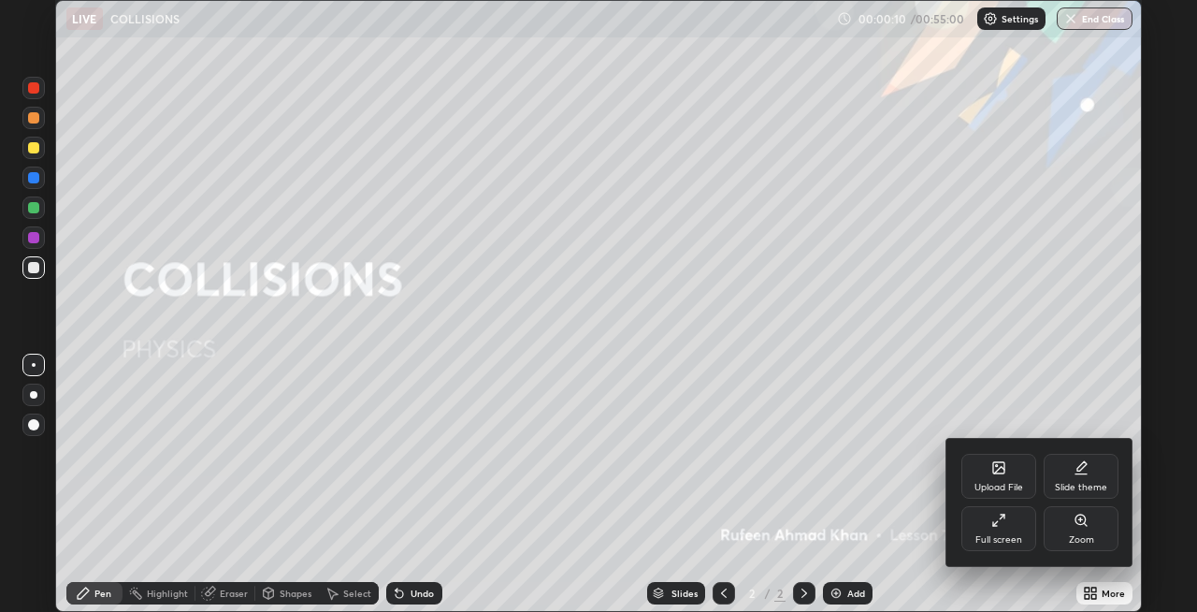
click at [1012, 537] on div "Full screen" at bounding box center [999, 539] width 47 height 9
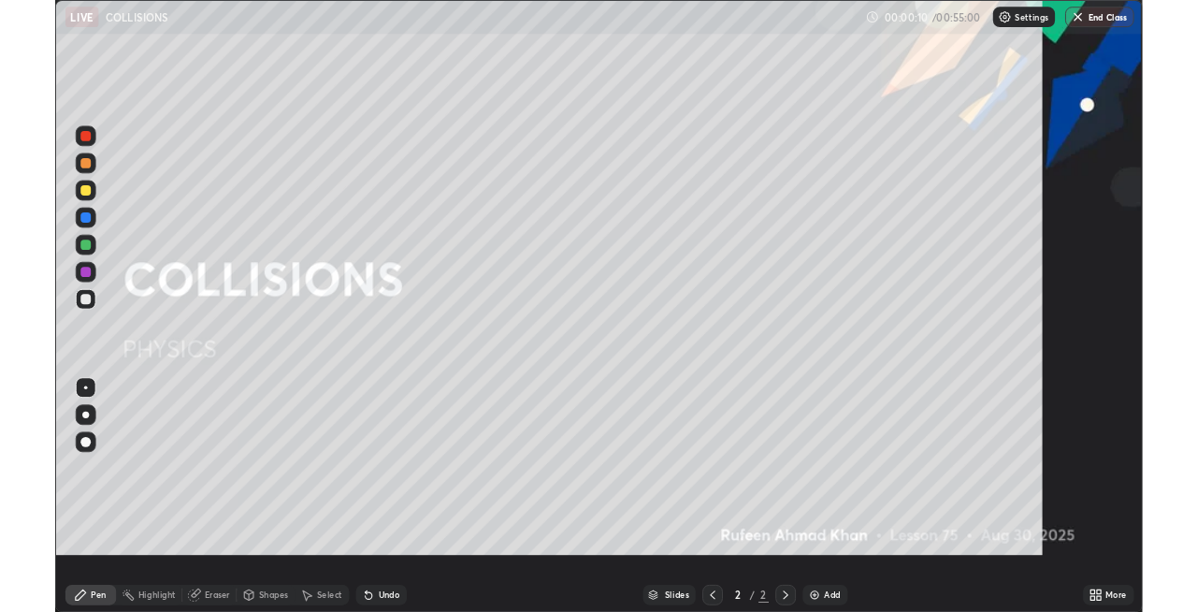
scroll to position [673, 1197]
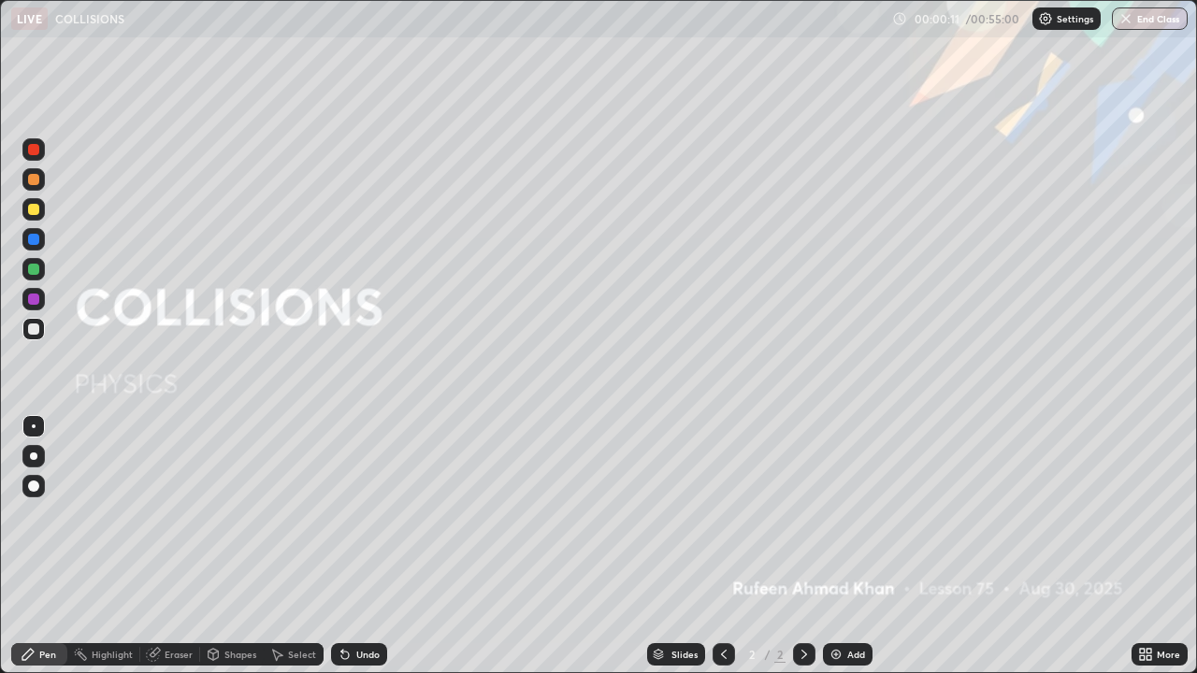
click at [857, 611] on div "Add" at bounding box center [856, 654] width 18 height 9
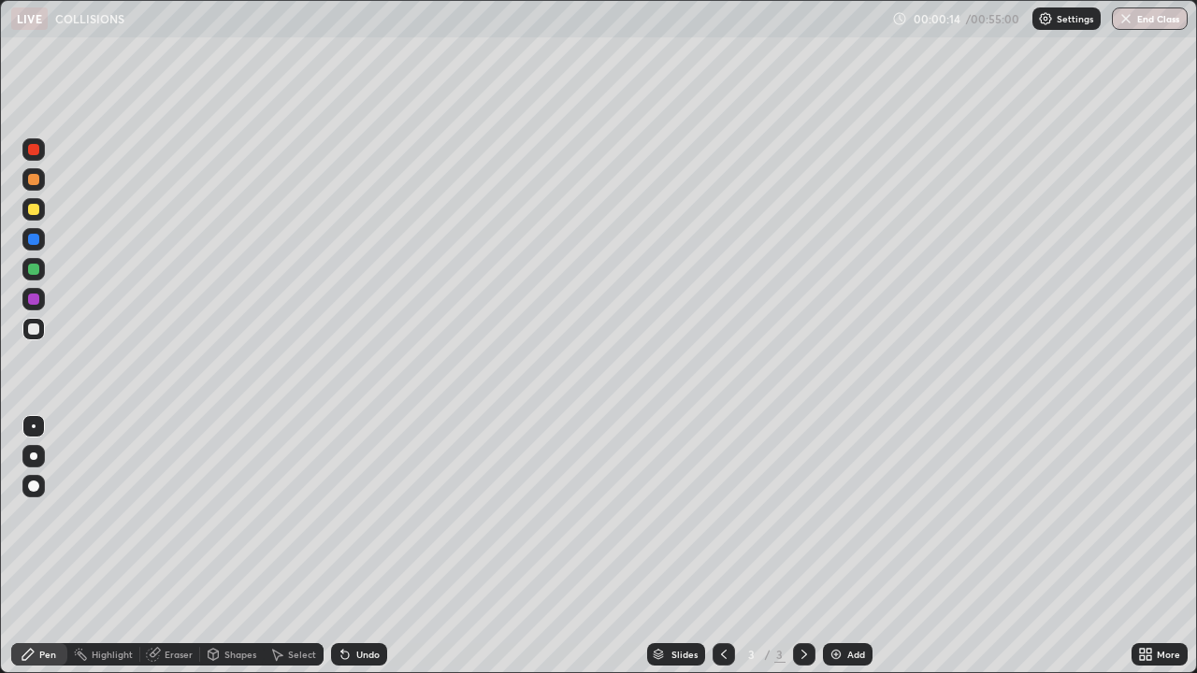
click at [34, 456] on div at bounding box center [33, 456] width 7 height 7
click at [34, 264] on div at bounding box center [33, 269] width 11 height 11
click at [36, 208] on div at bounding box center [33, 209] width 11 height 11
click at [843, 611] on div "Add" at bounding box center [848, 655] width 50 height 22
click at [38, 240] on div at bounding box center [33, 239] width 11 height 11
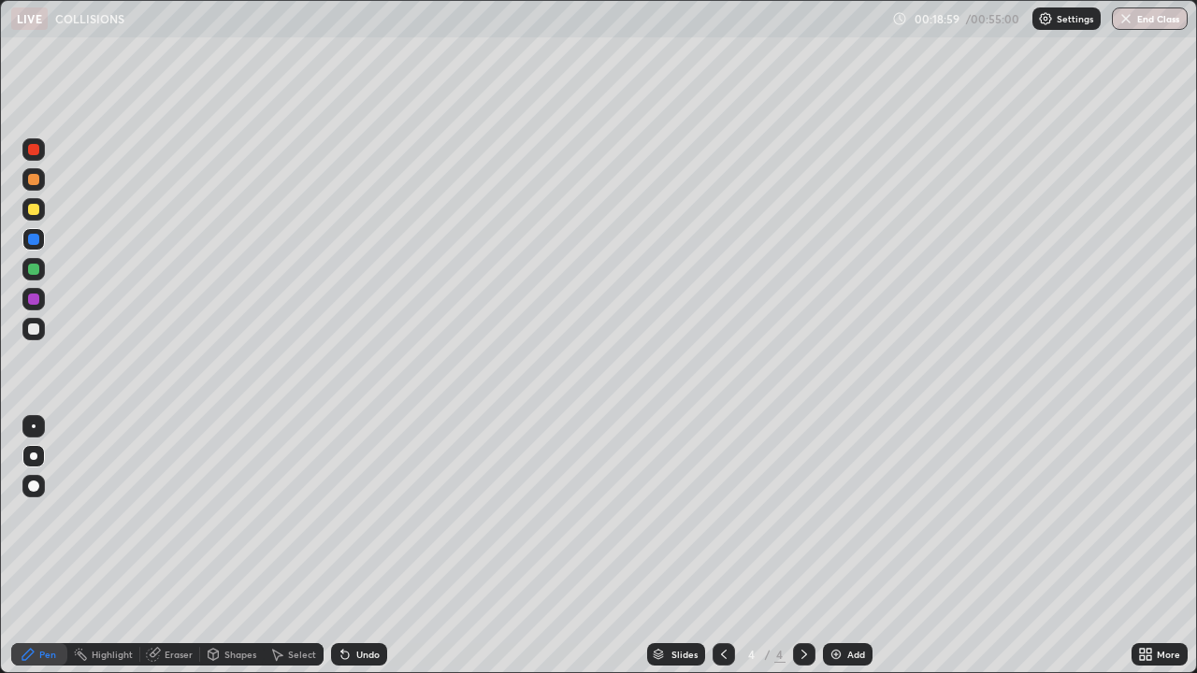
click at [842, 611] on div "Add" at bounding box center [848, 655] width 50 height 22
click at [856, 611] on div "Add" at bounding box center [848, 655] width 50 height 22
click at [850, 611] on div "Add" at bounding box center [856, 654] width 18 height 9
click at [847, 611] on div "Add" at bounding box center [856, 654] width 18 height 9
click at [37, 212] on div at bounding box center [33, 209] width 11 height 11
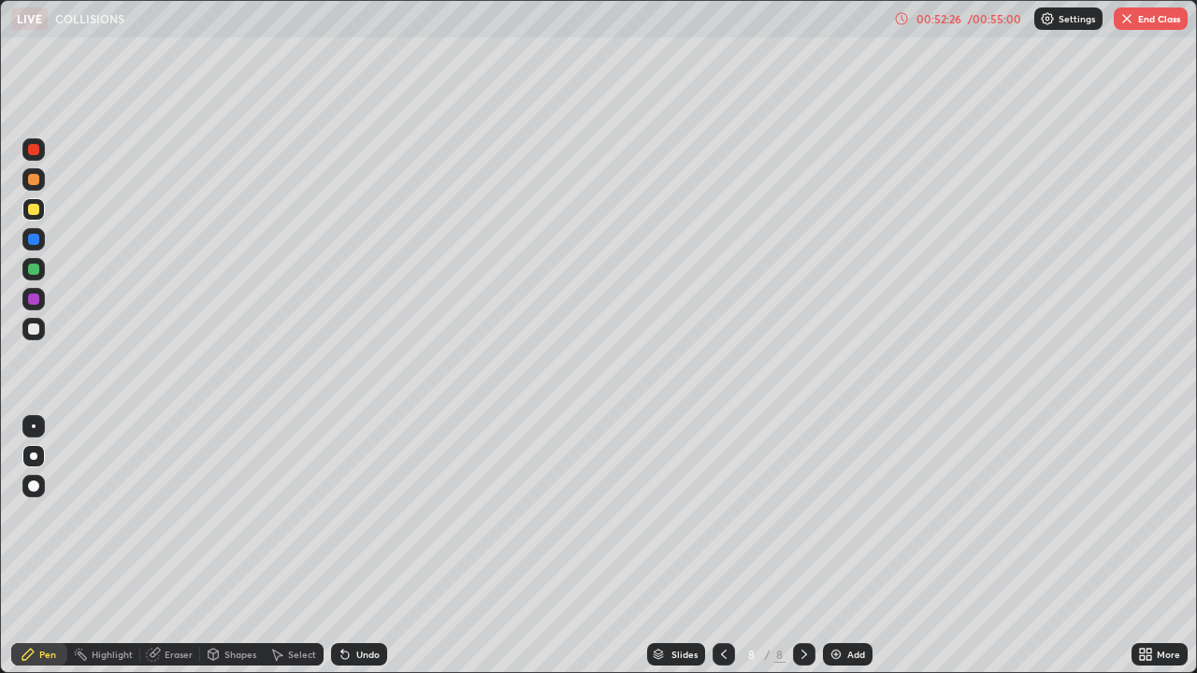
click at [1139, 17] on button "End Class" at bounding box center [1151, 18] width 74 height 22
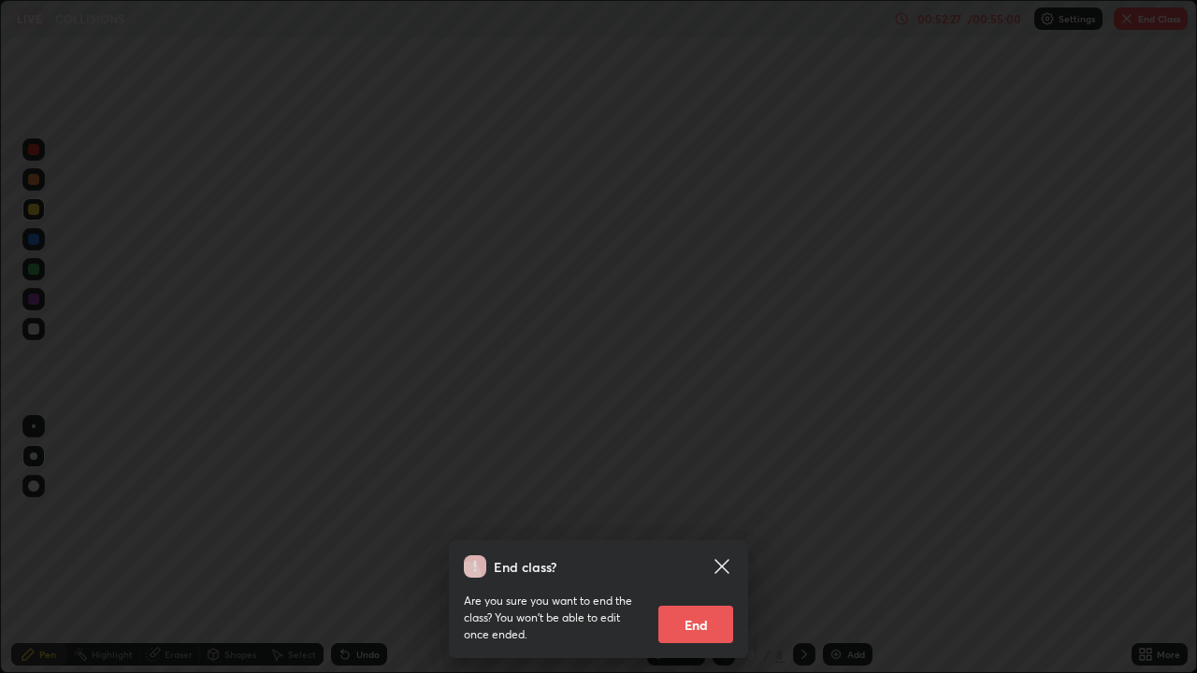
click at [683, 611] on button "End" at bounding box center [695, 624] width 75 height 37
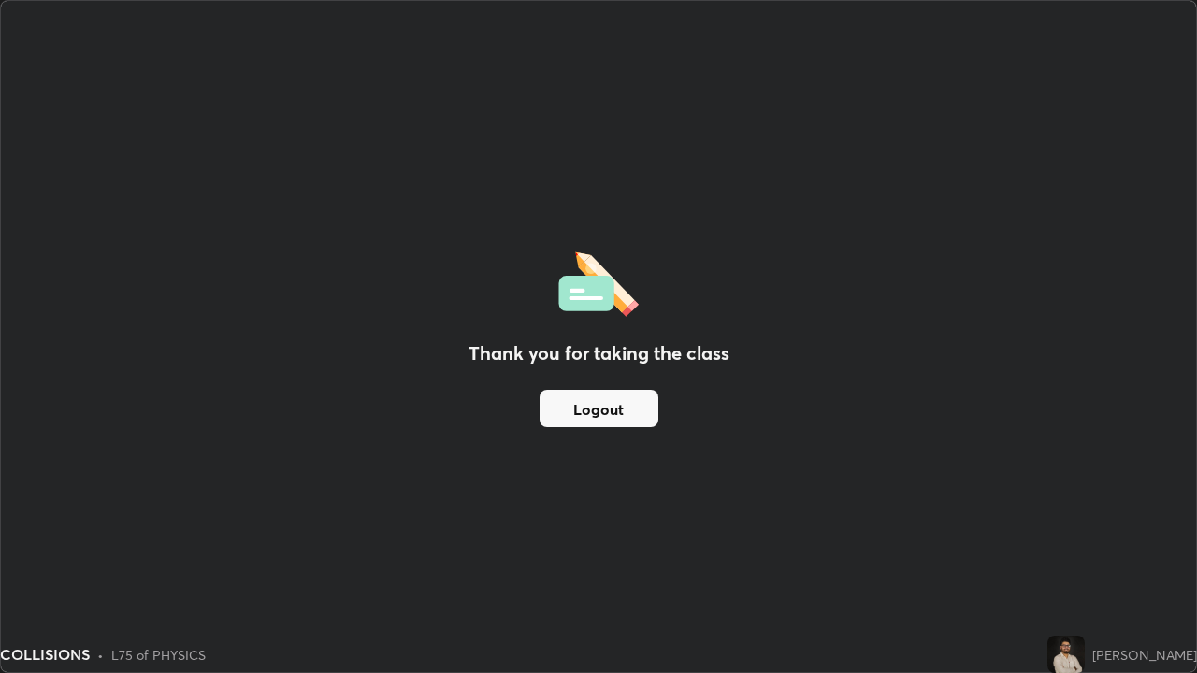
click at [617, 413] on button "Logout" at bounding box center [599, 408] width 119 height 37
click at [610, 408] on button "Logout" at bounding box center [599, 408] width 119 height 37
click at [612, 412] on button "Logout" at bounding box center [599, 408] width 119 height 37
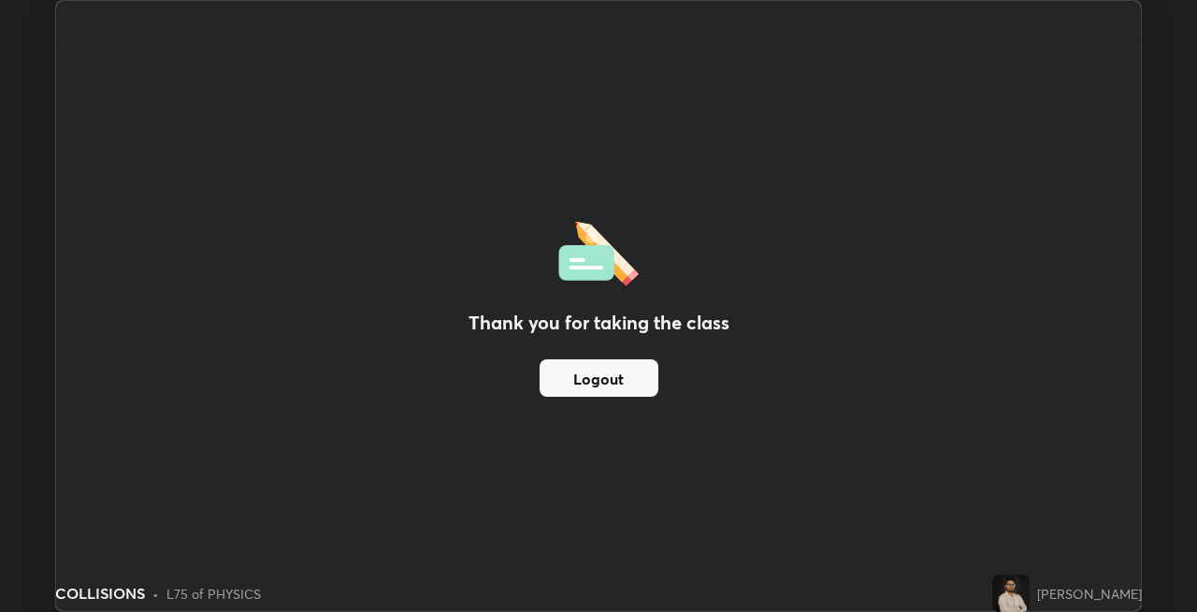
scroll to position [92924, 92339]
